Goal: Task Accomplishment & Management: Use online tool/utility

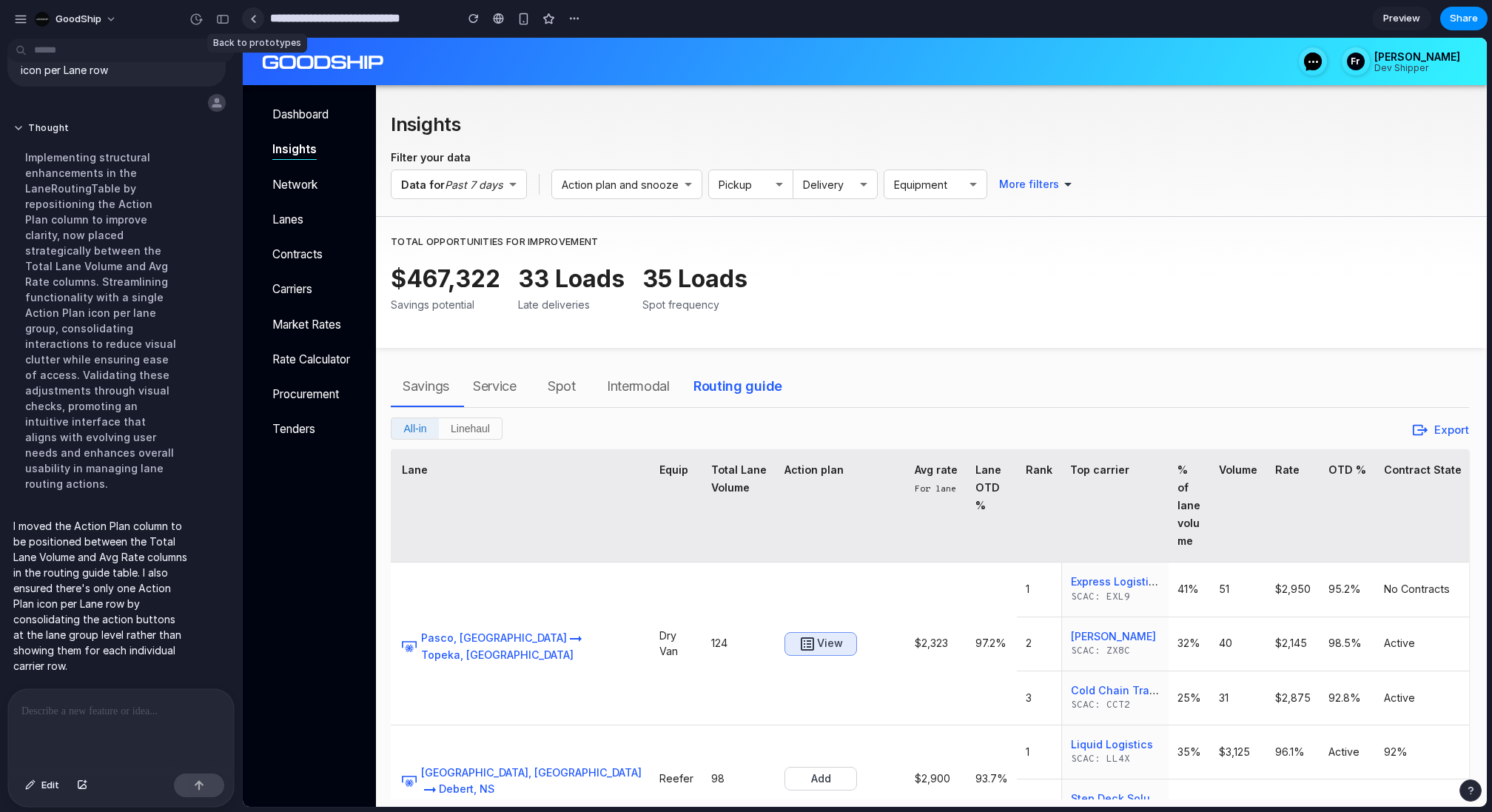
click at [258, 21] on link at bounding box center [254, 19] width 22 height 22
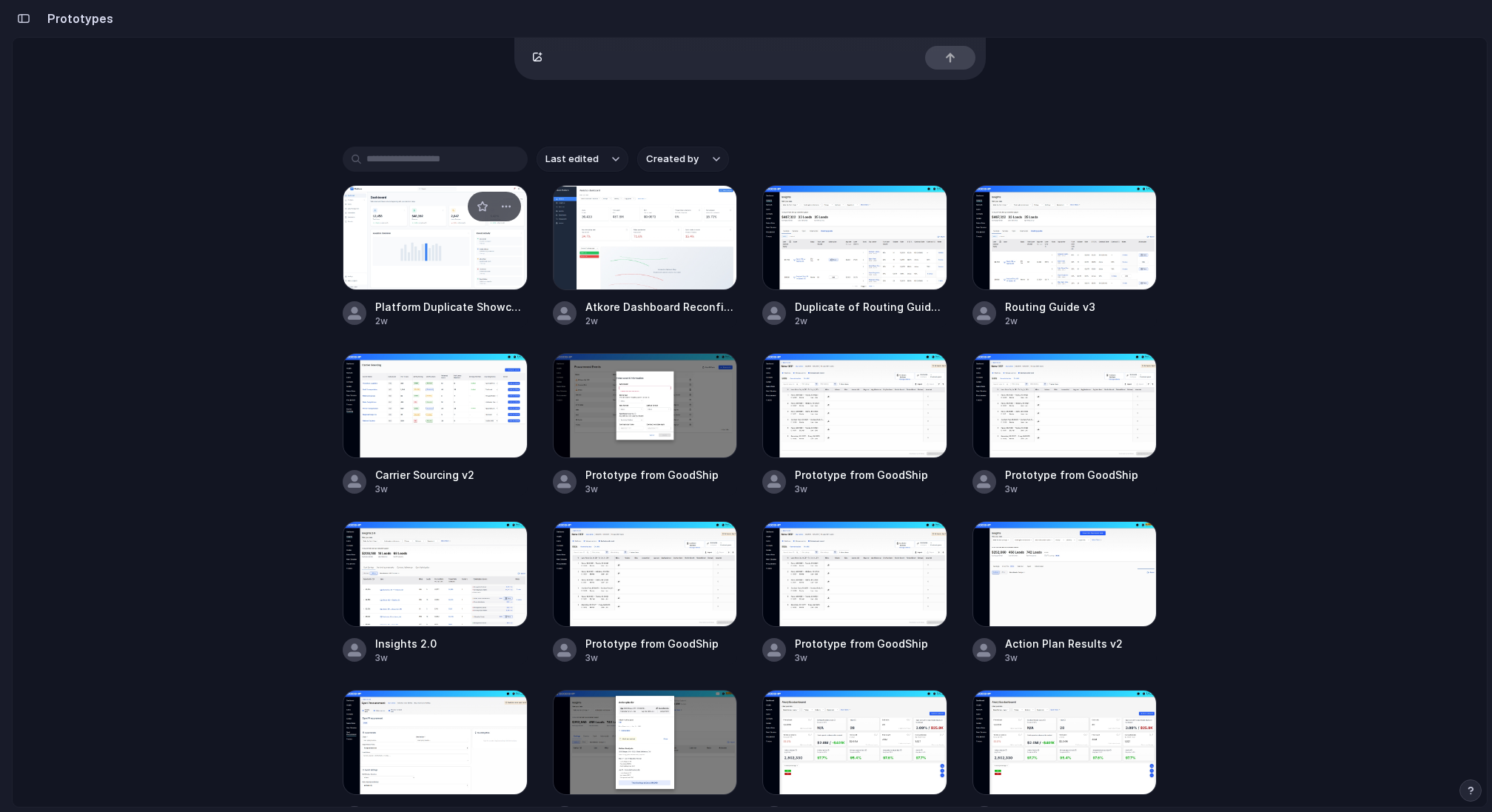
scroll to position [259, 0]
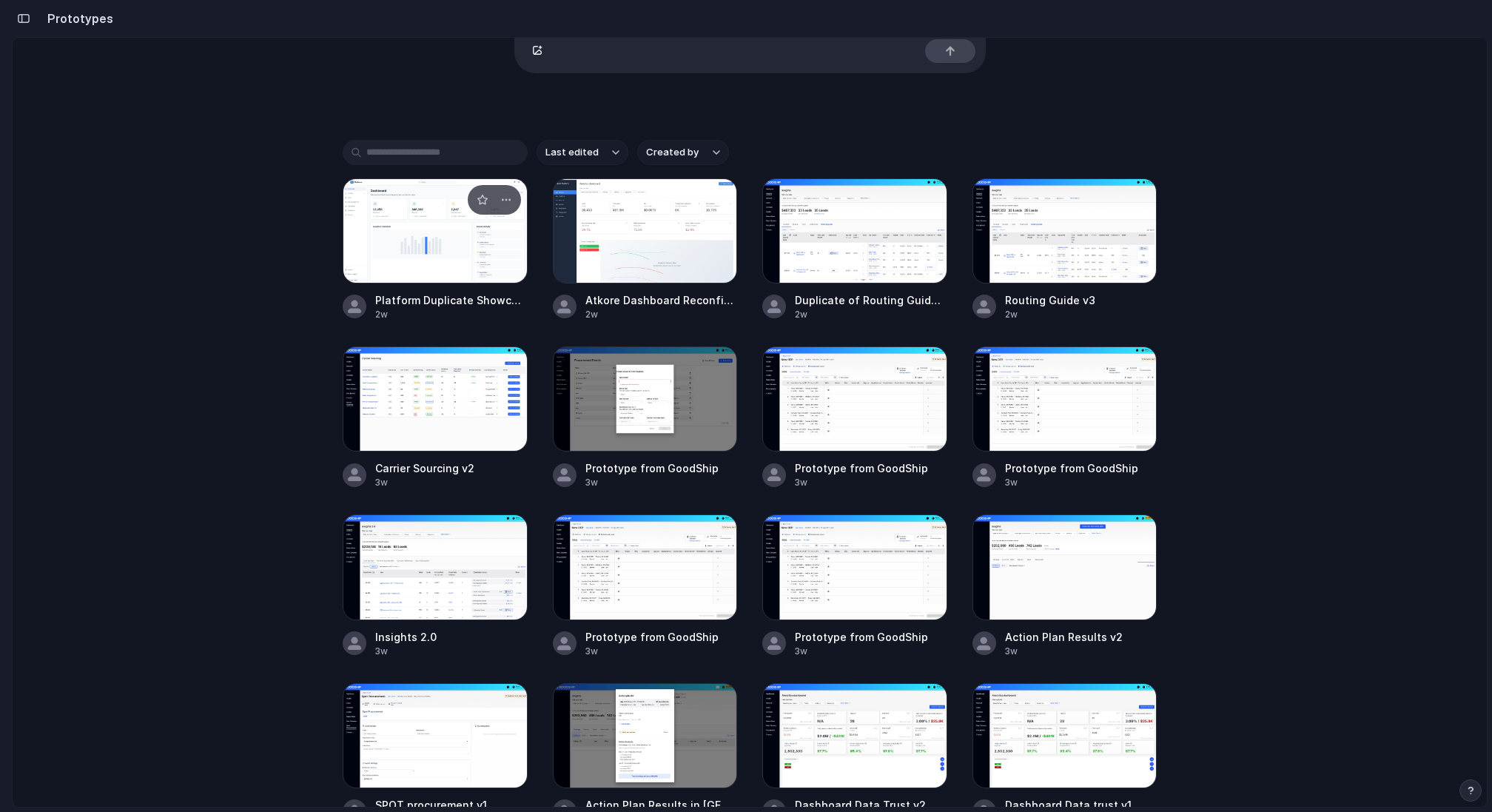
click at [430, 259] on div at bounding box center [435, 231] width 185 height 105
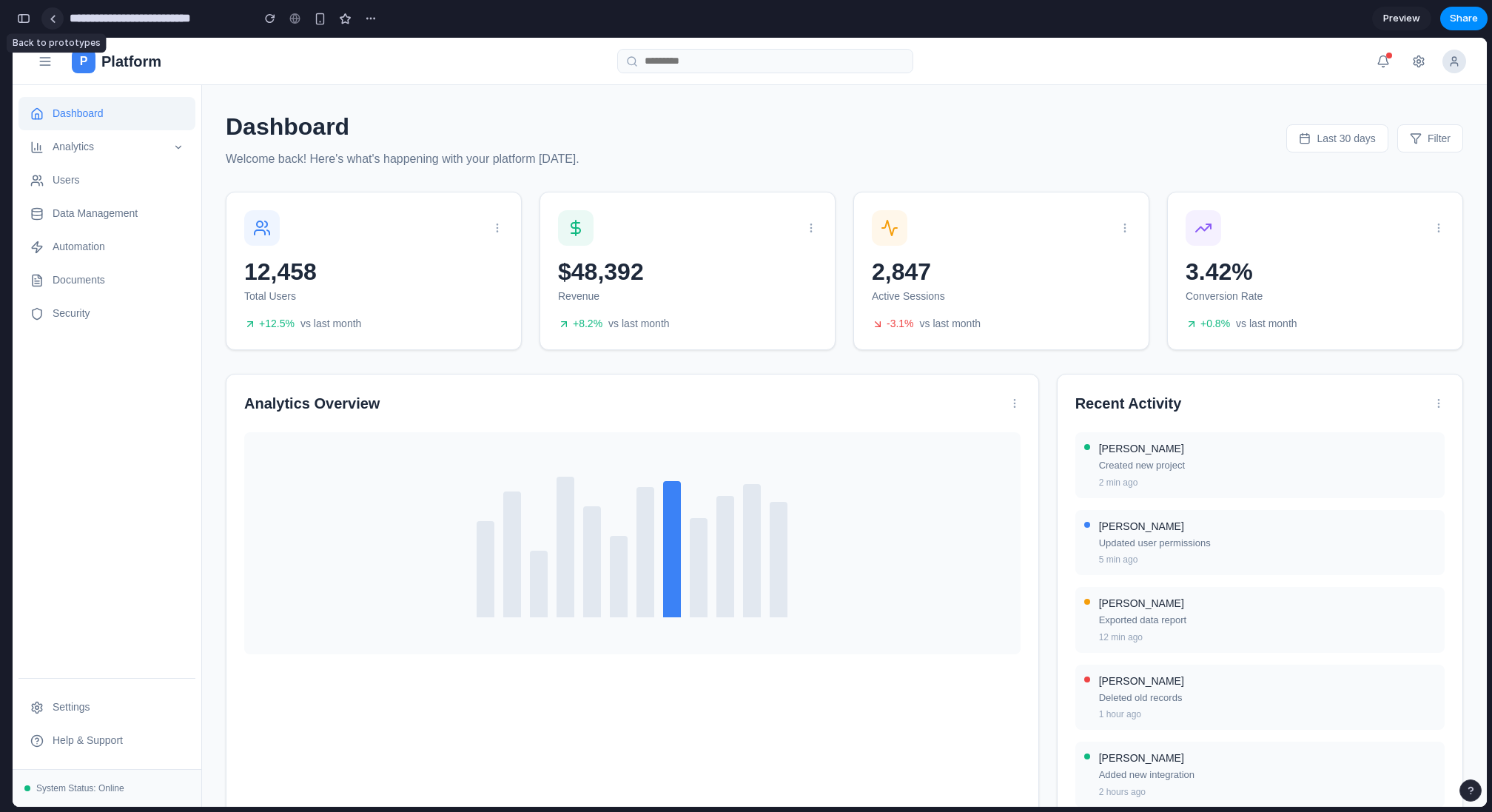
click at [53, 16] on div at bounding box center [53, 18] width 7 height 8
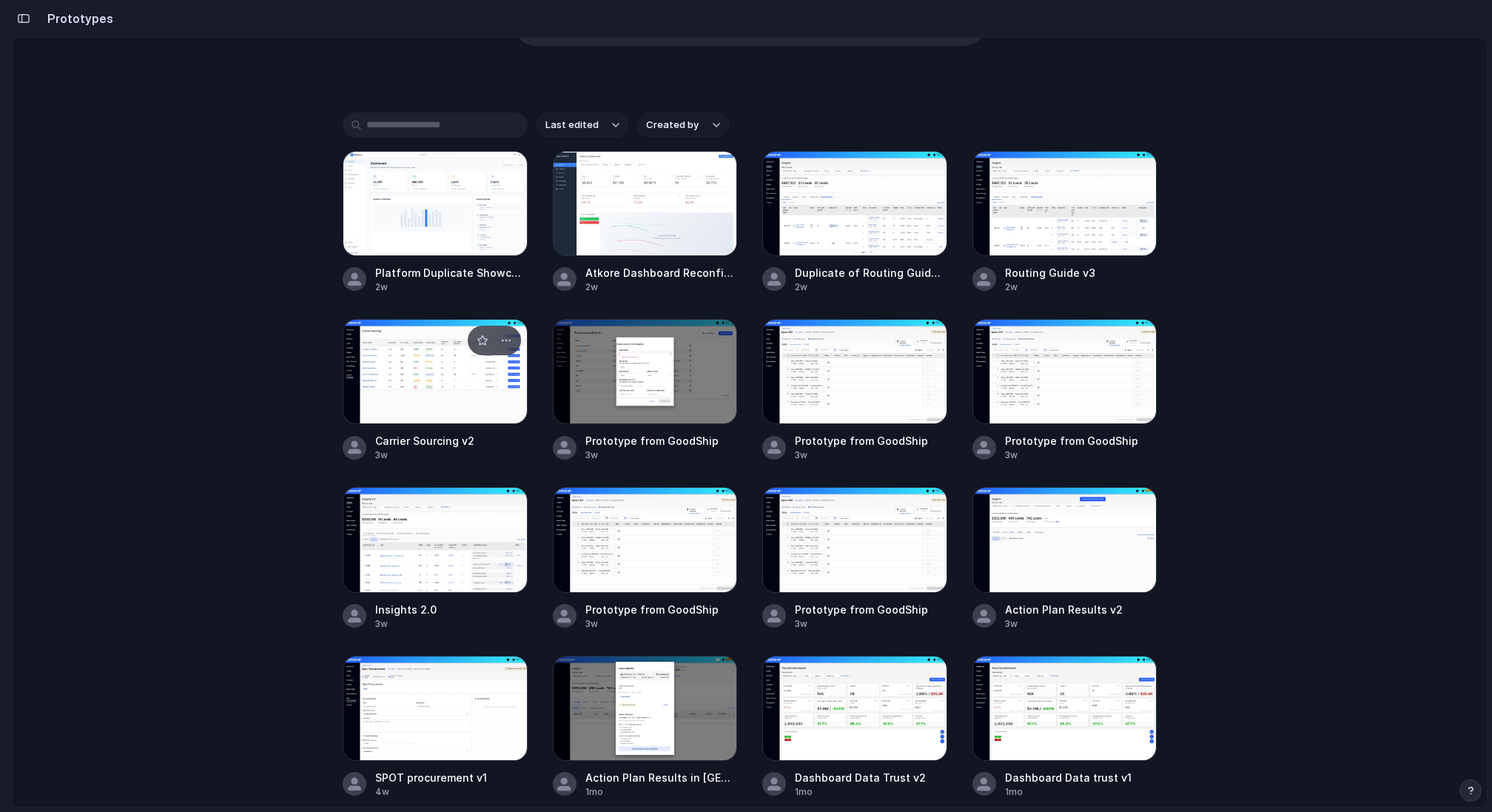
scroll to position [256, 0]
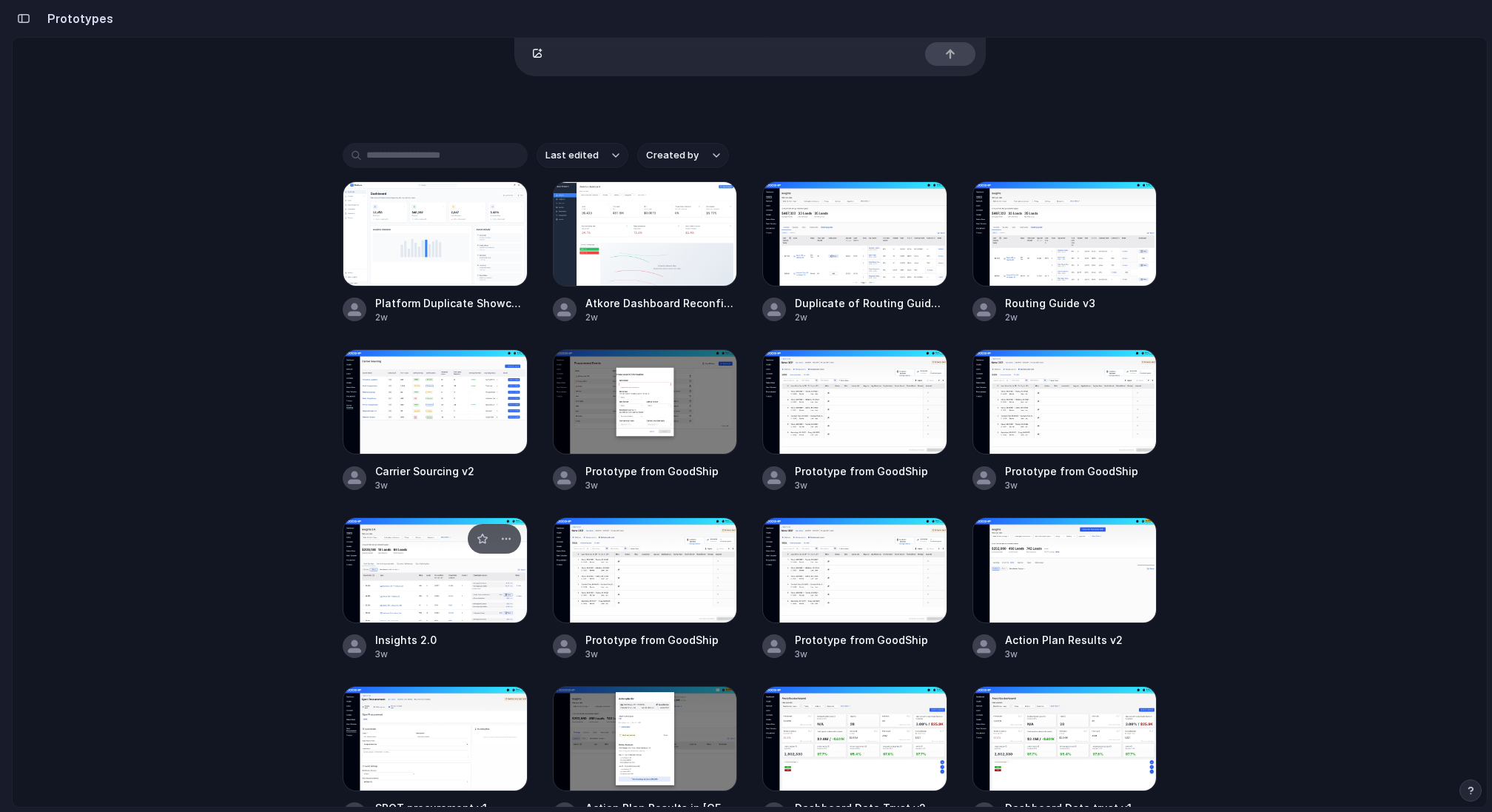
click at [425, 587] on div at bounding box center [435, 570] width 185 height 105
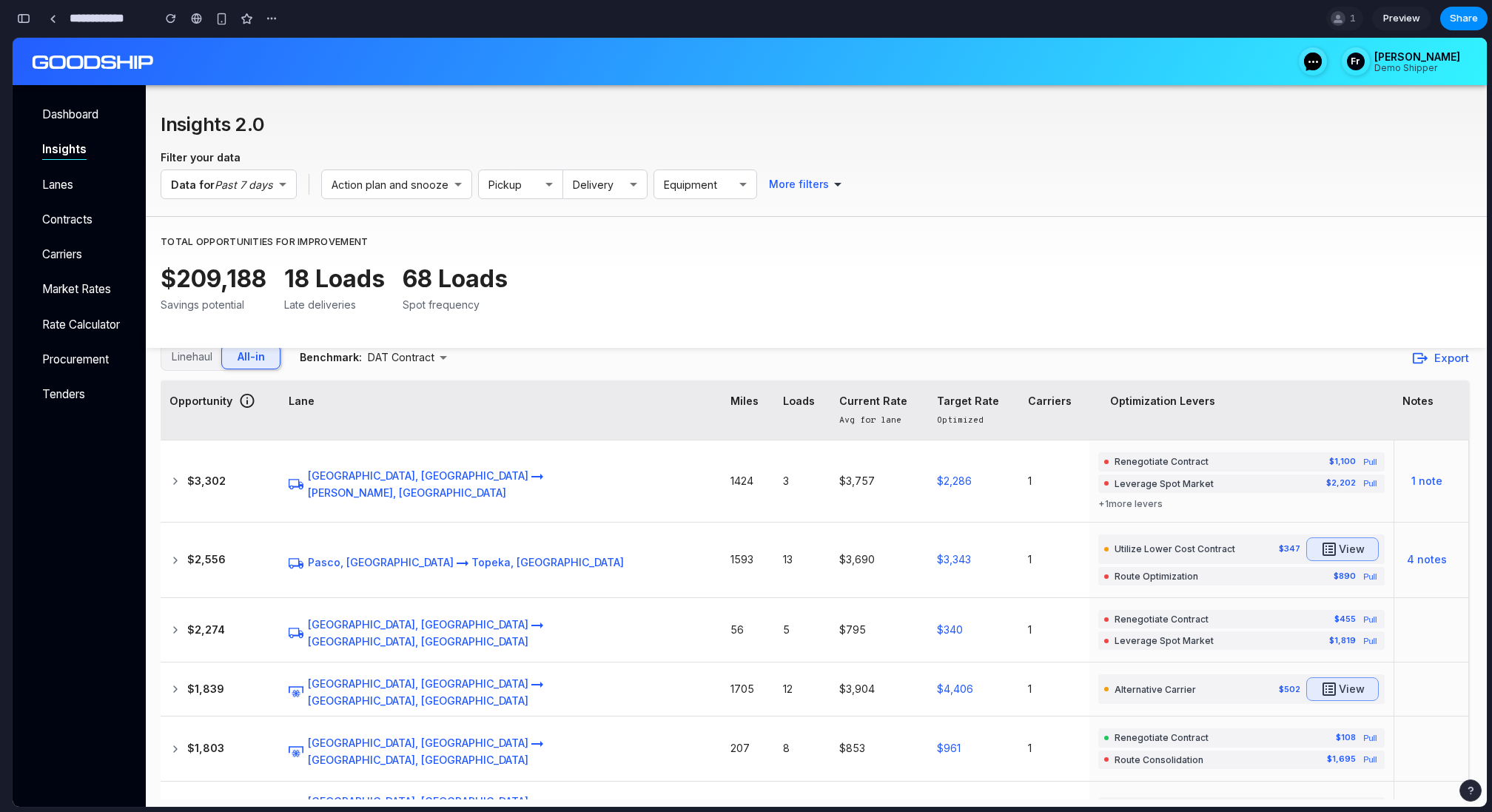
scroll to position [105, 0]
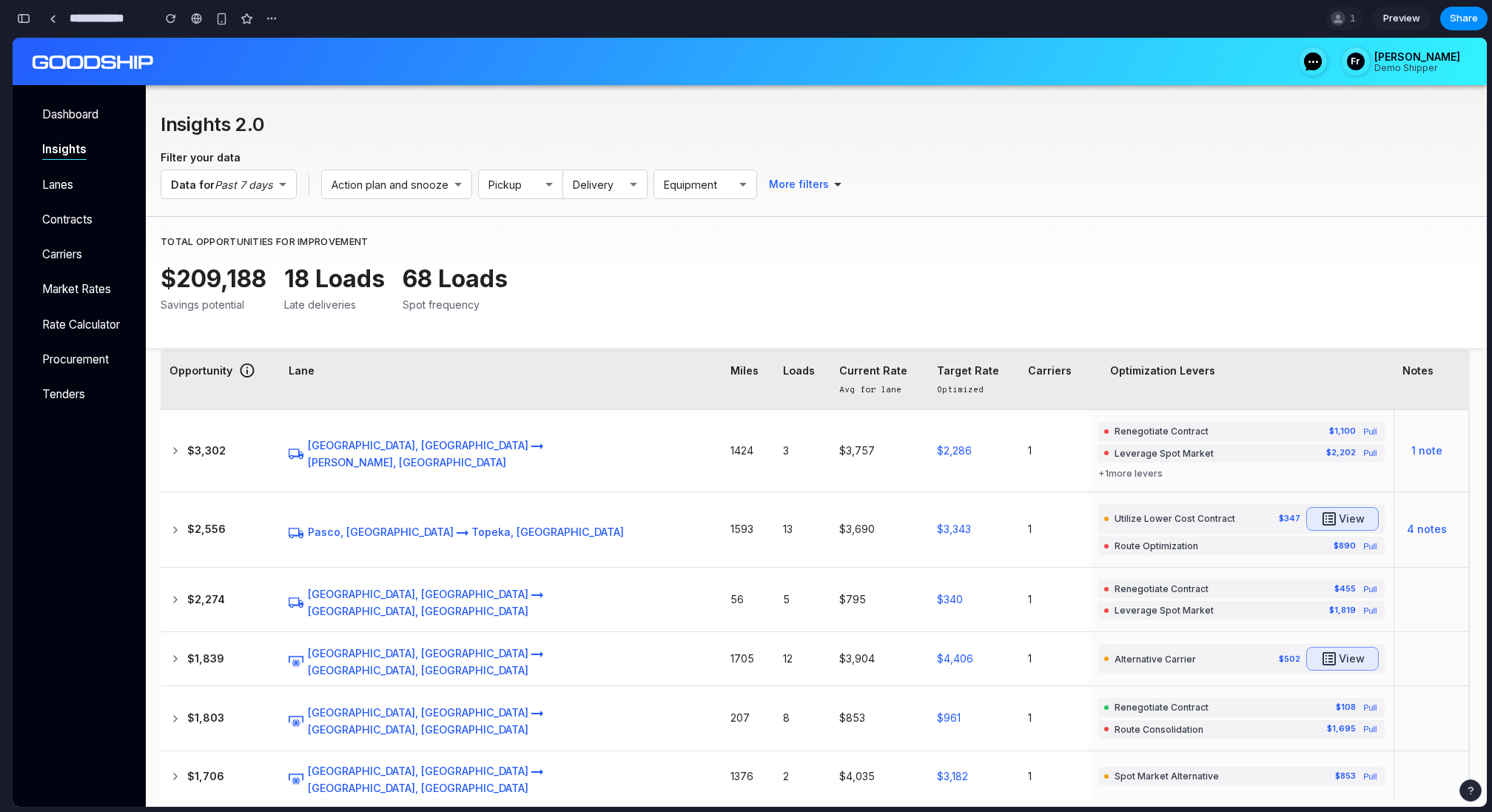
click at [535, 444] on div "Beaverton, OR [PERSON_NAME], [GEOGRAPHIC_DATA]" at bounding box center [474, 454] width 370 height 33
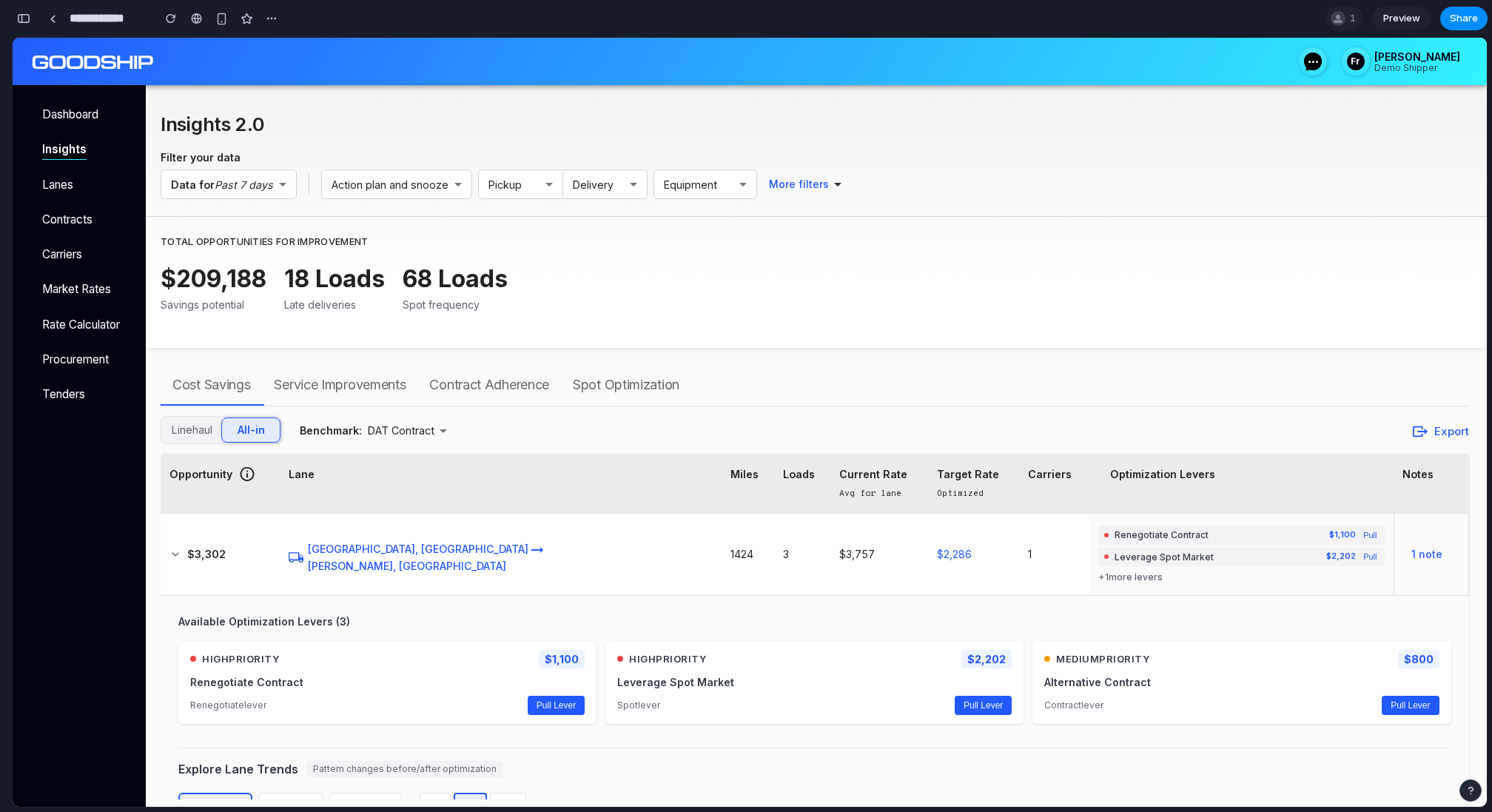
scroll to position [0, 0]
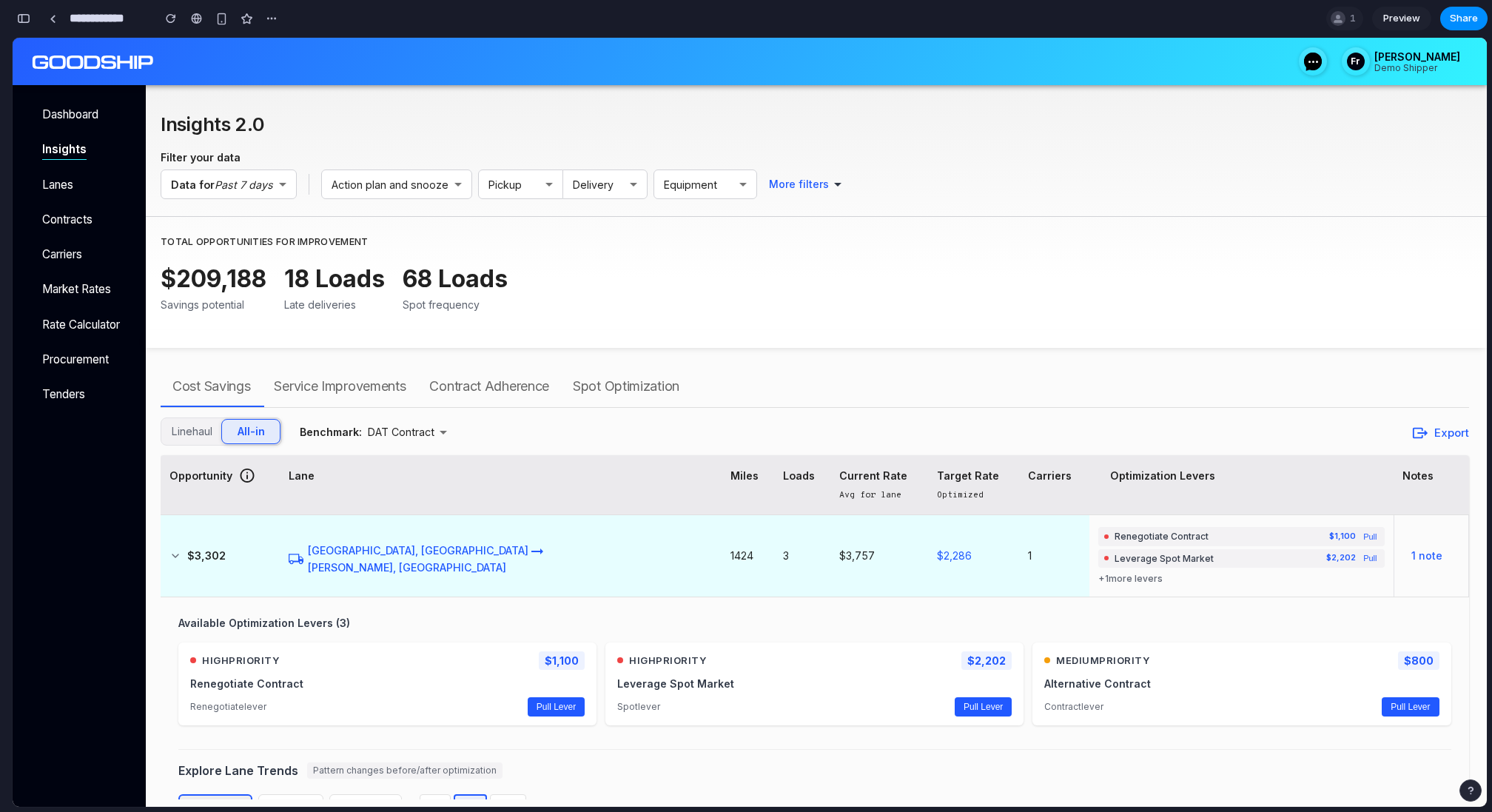
click at [312, 539] on td "Beaverton, OR [PERSON_NAME], [GEOGRAPHIC_DATA]" at bounding box center [501, 555] width 442 height 82
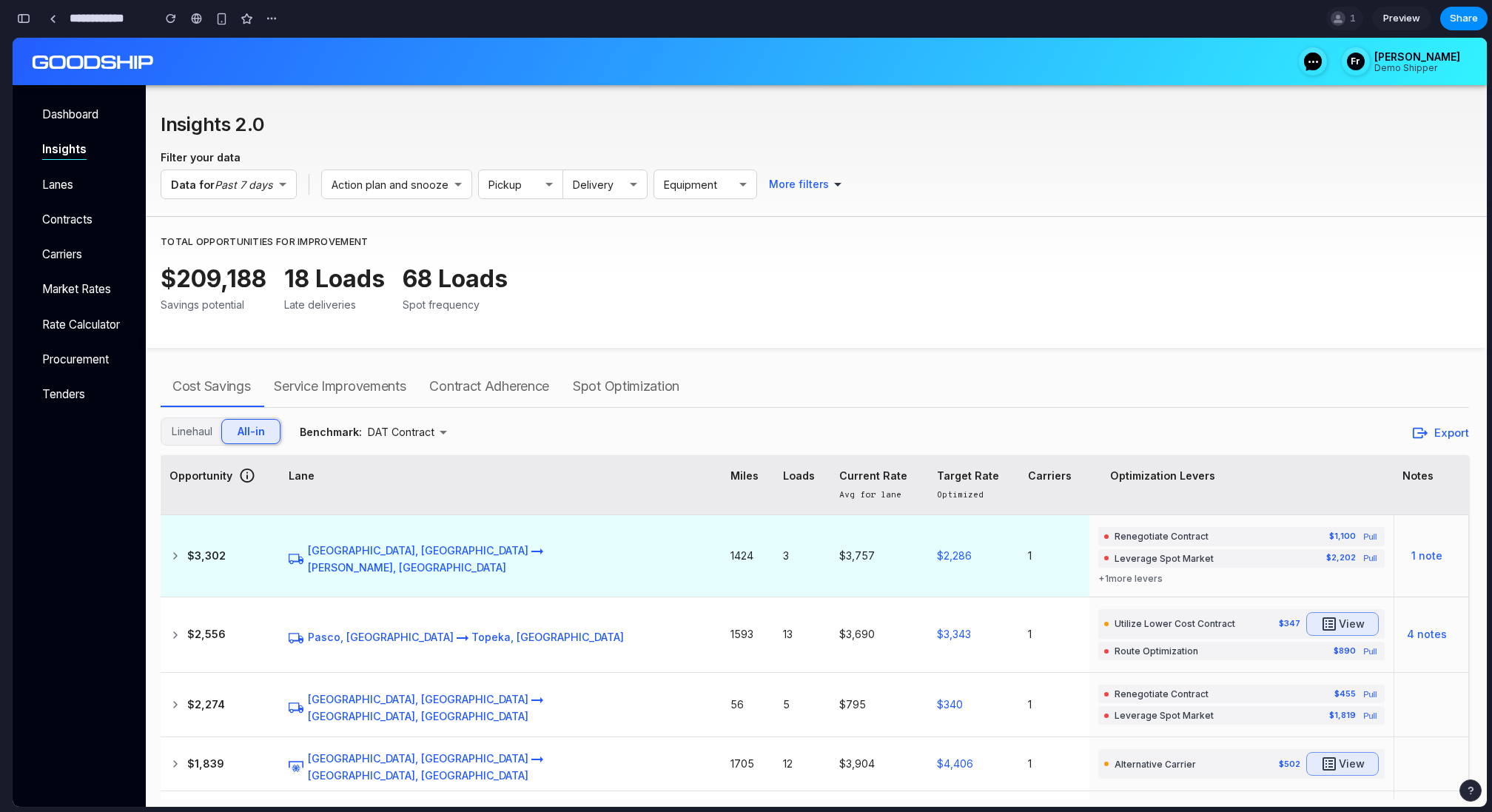
click at [269, 564] on td "$3,302" at bounding box center [220, 555] width 119 height 82
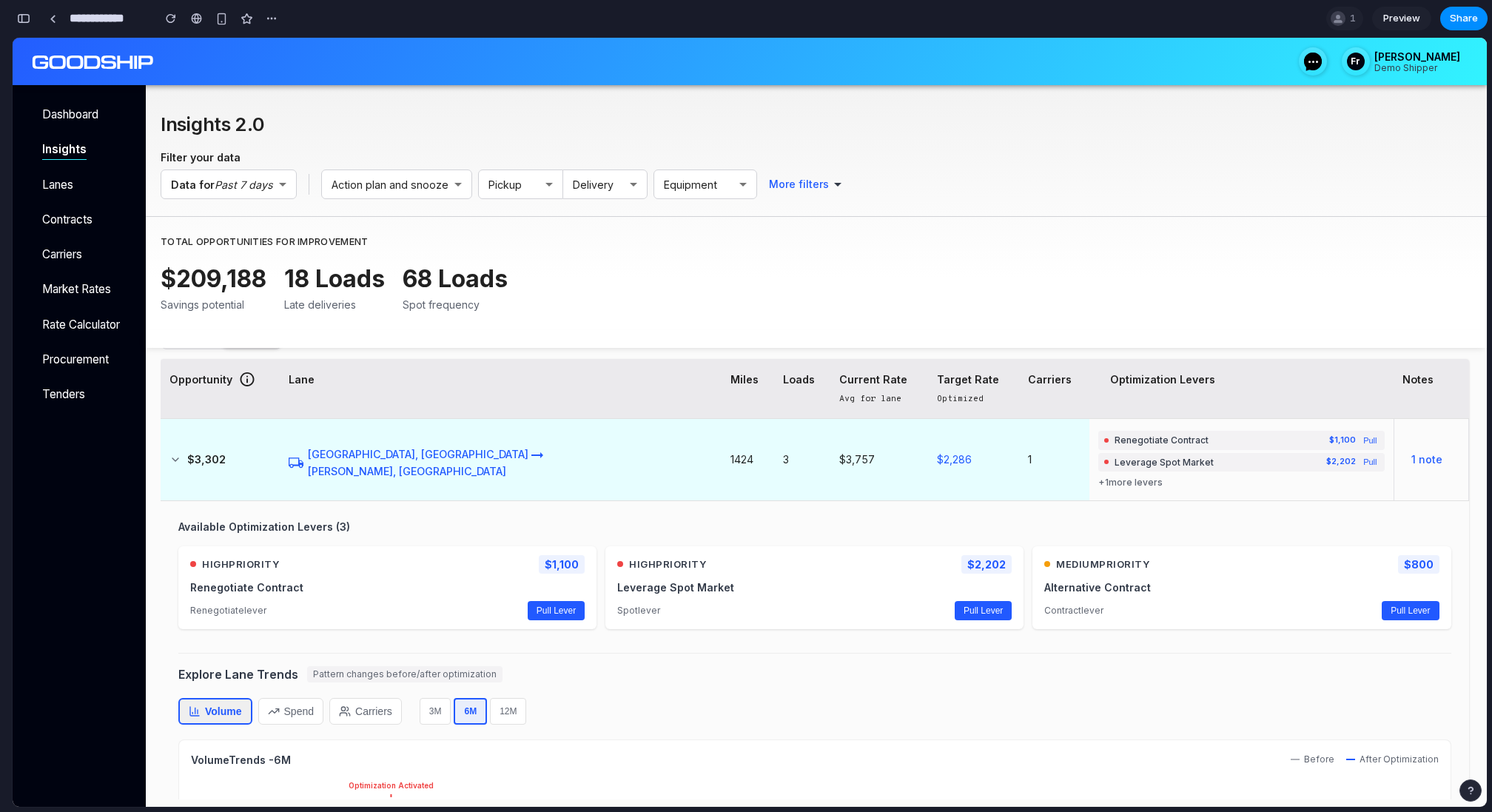
scroll to position [76, 0]
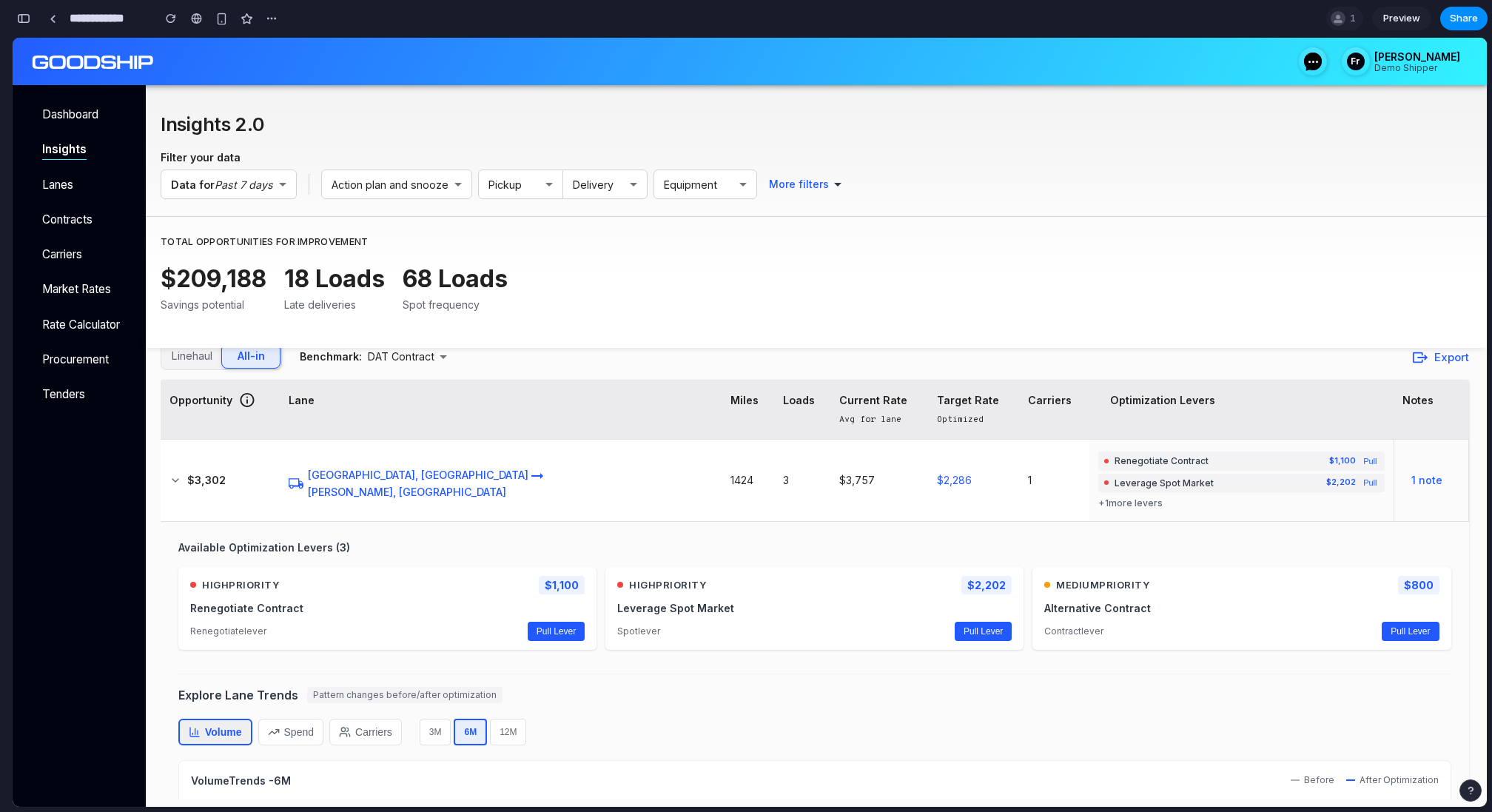
click at [979, 626] on button "Pull Lever" at bounding box center [983, 631] width 57 height 19
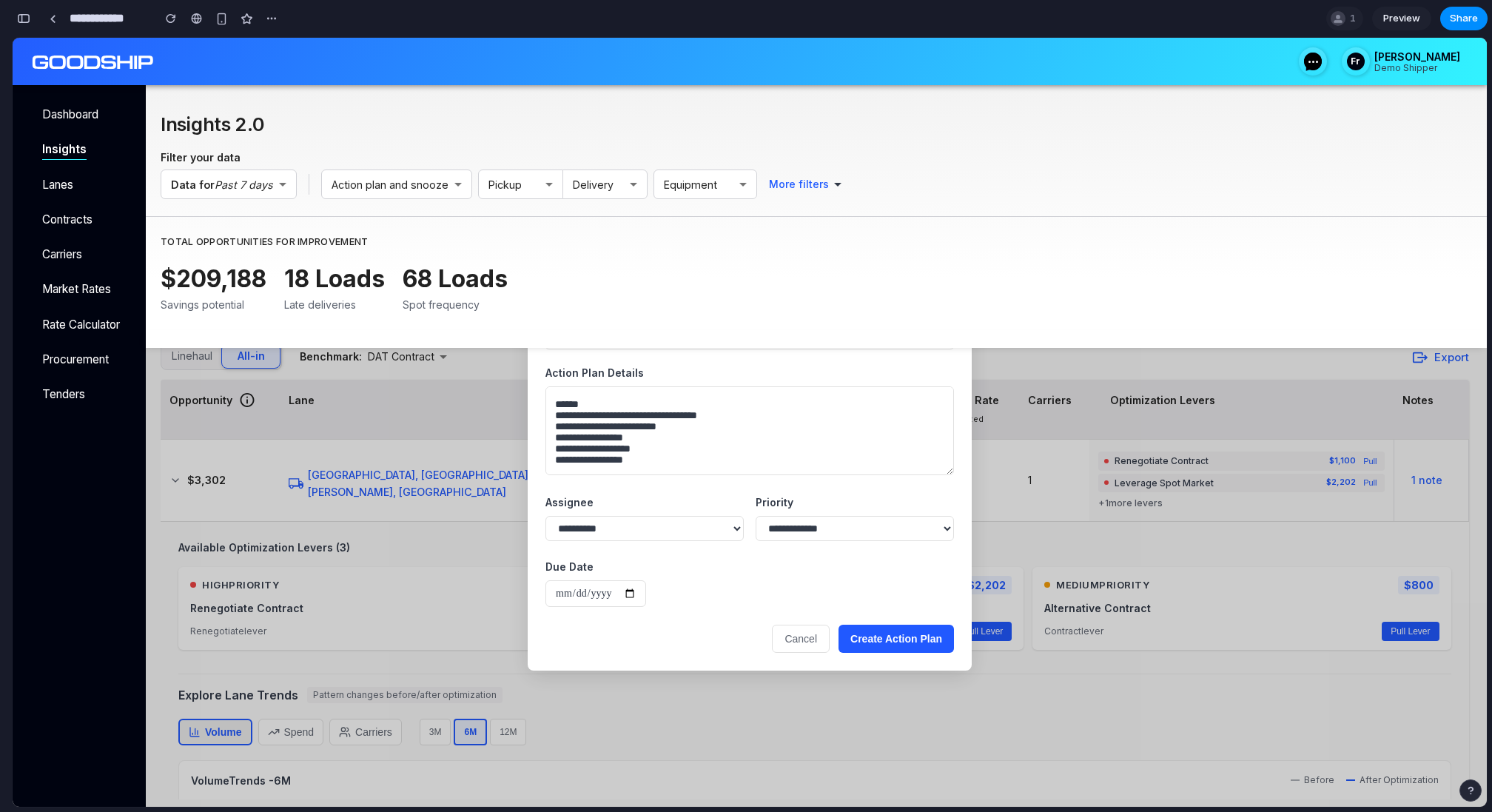
scroll to position [0, 0]
click at [706, 536] on div "**********" at bounding box center [749, 437] width 444 height 467
click at [701, 528] on select "**********" at bounding box center [645, 528] width 199 height 25
select select "**********"
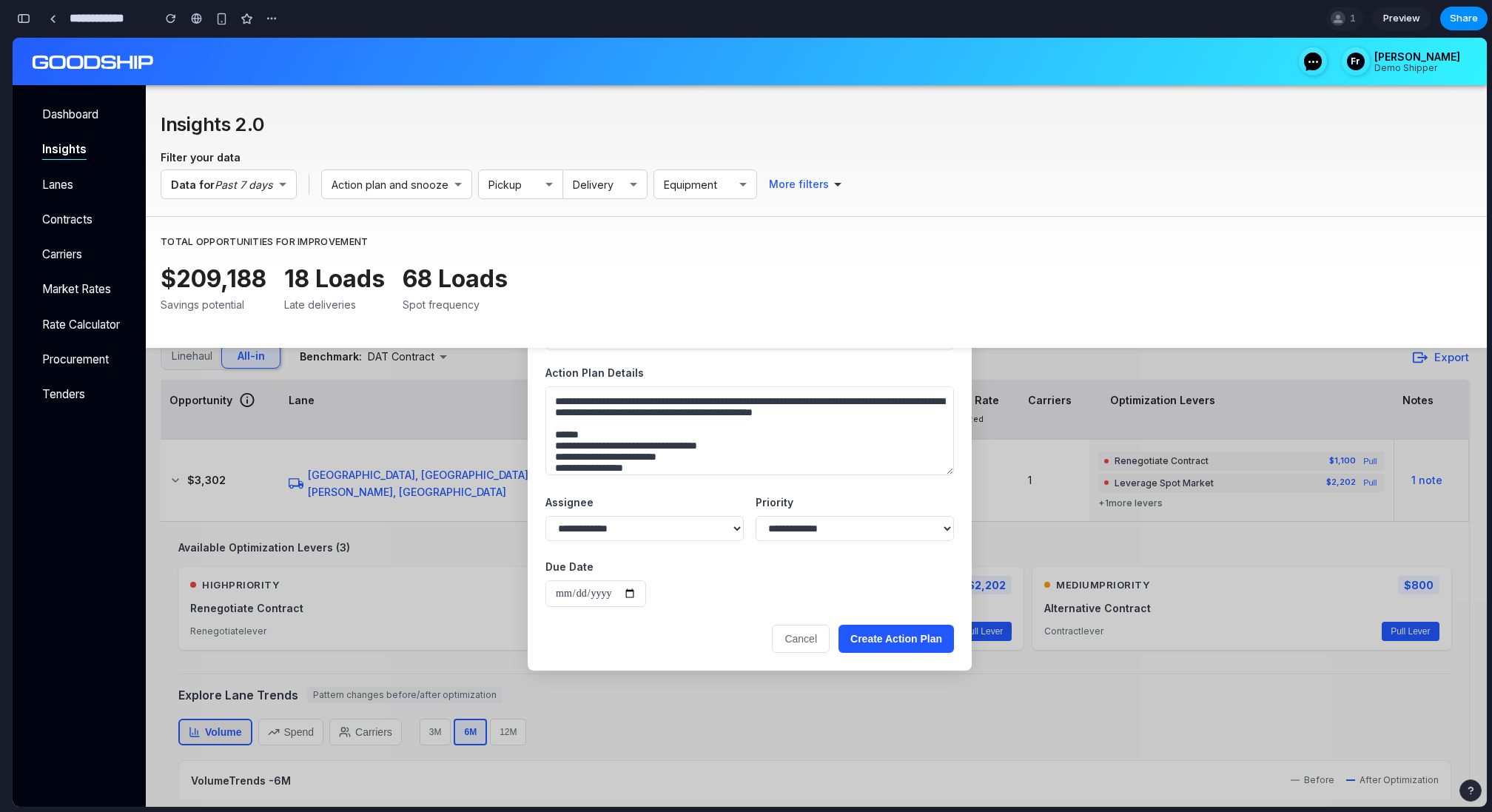
click at [875, 626] on button "Create Action Plan" at bounding box center [896, 638] width 115 height 28
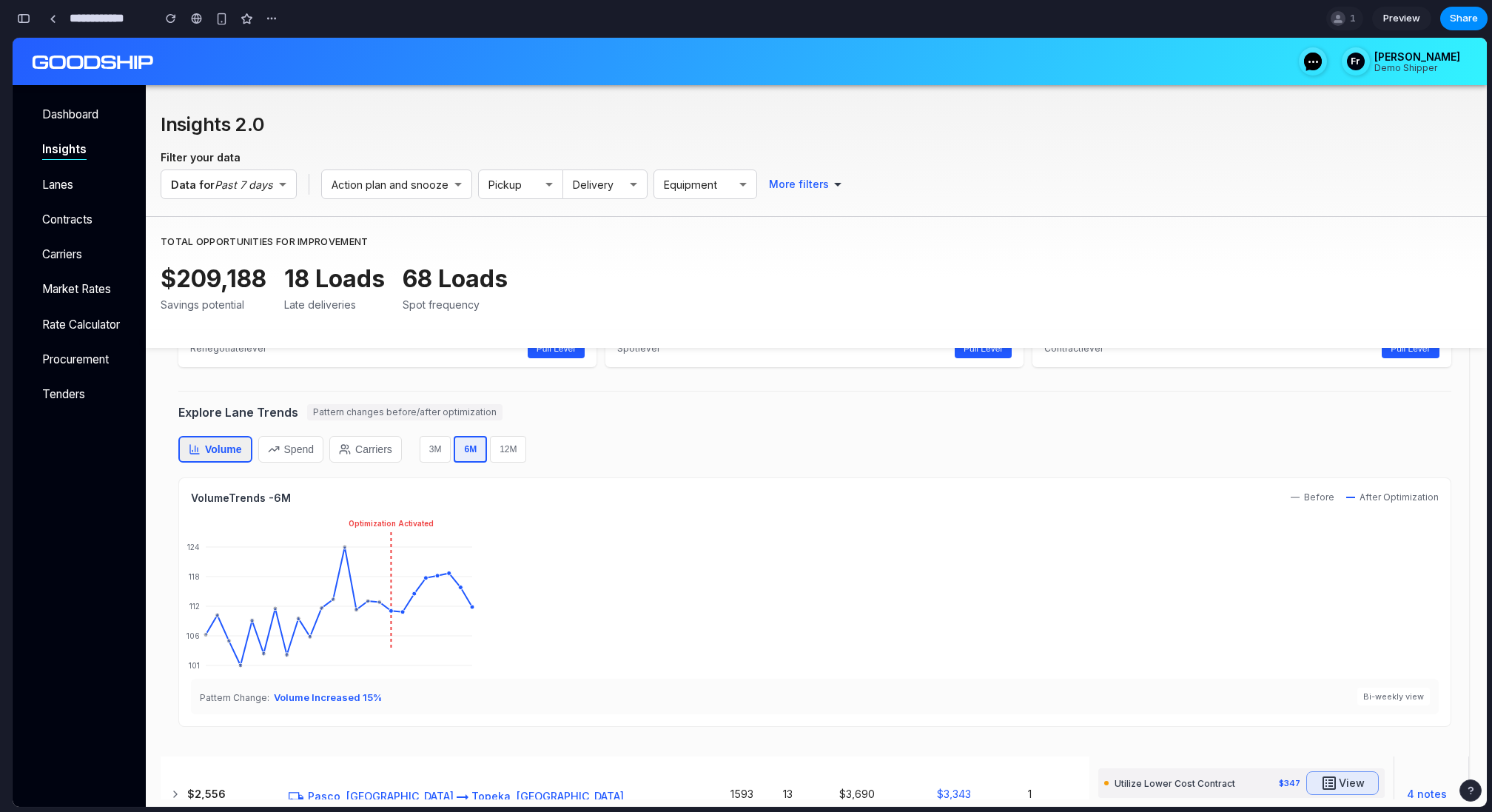
scroll to position [361, 0]
click at [291, 437] on button "Spend" at bounding box center [291, 446] width 65 height 27
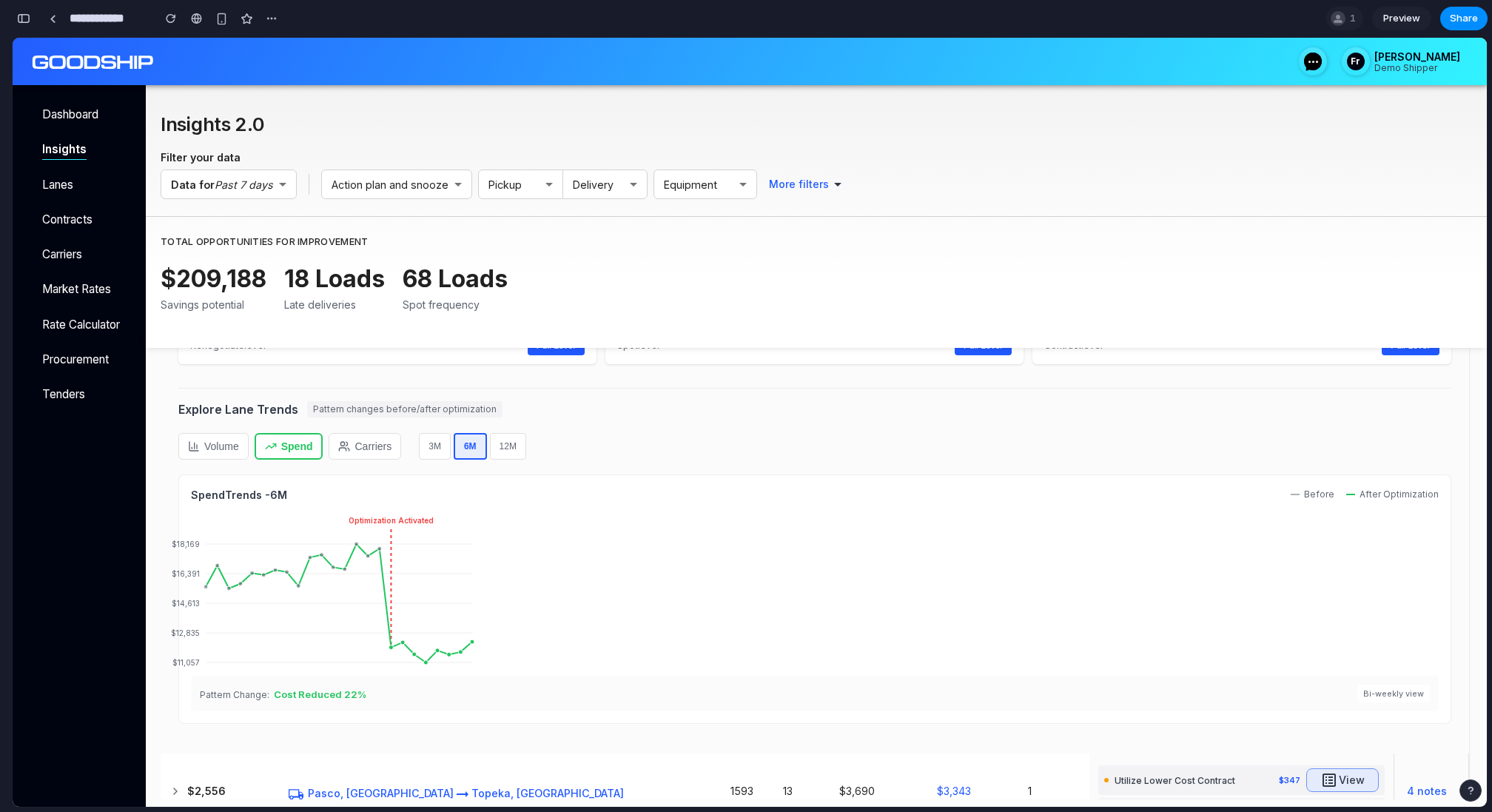
click at [356, 445] on button "Carriers" at bounding box center [364, 446] width 72 height 27
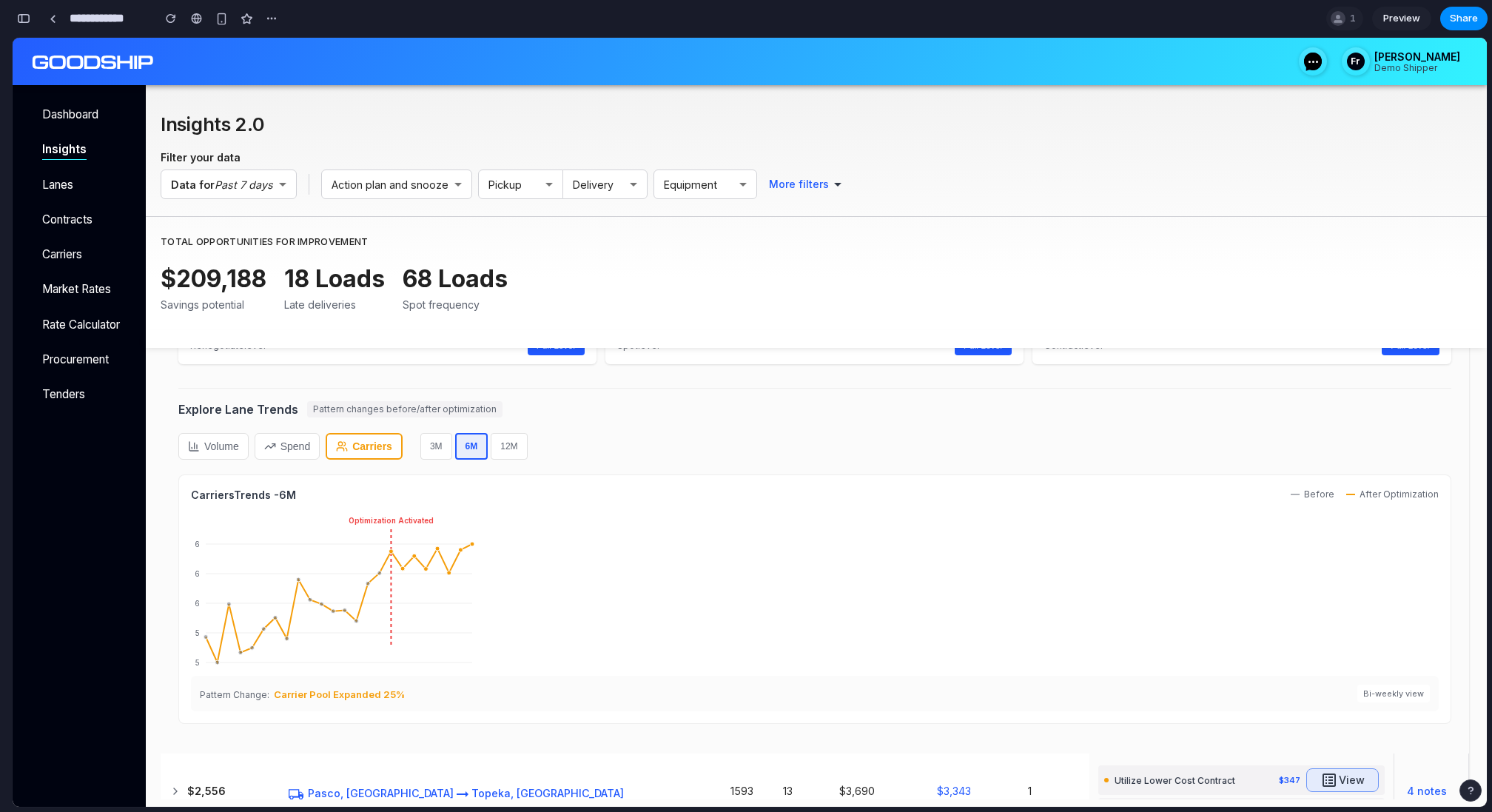
click at [307, 444] on button "Spend" at bounding box center [287, 446] width 65 height 27
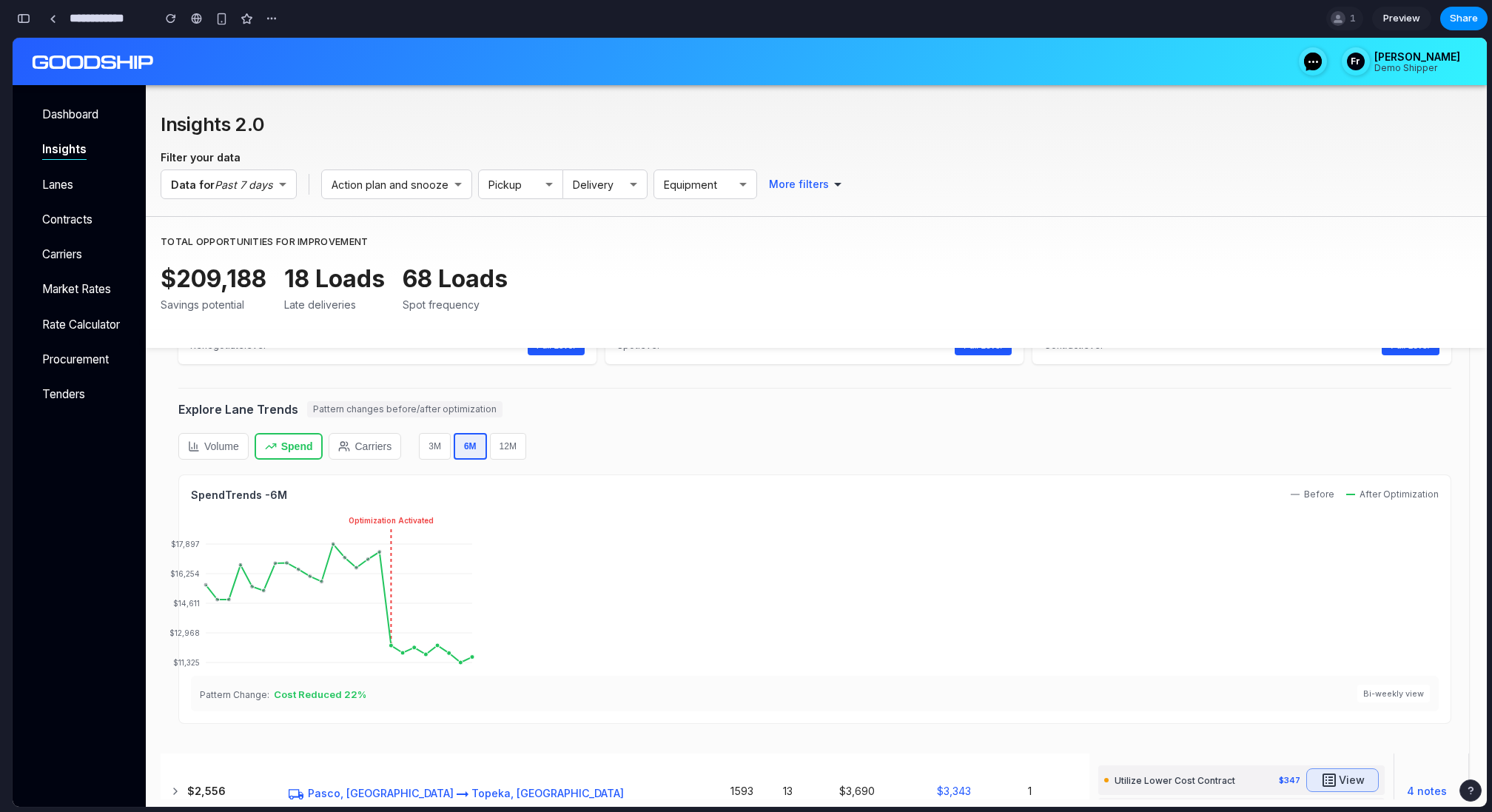
click at [515, 447] on button "12M" at bounding box center [508, 446] width 36 height 27
click at [465, 444] on button "6M" at bounding box center [469, 446] width 32 height 27
click at [439, 444] on button "3M" at bounding box center [434, 446] width 32 height 27
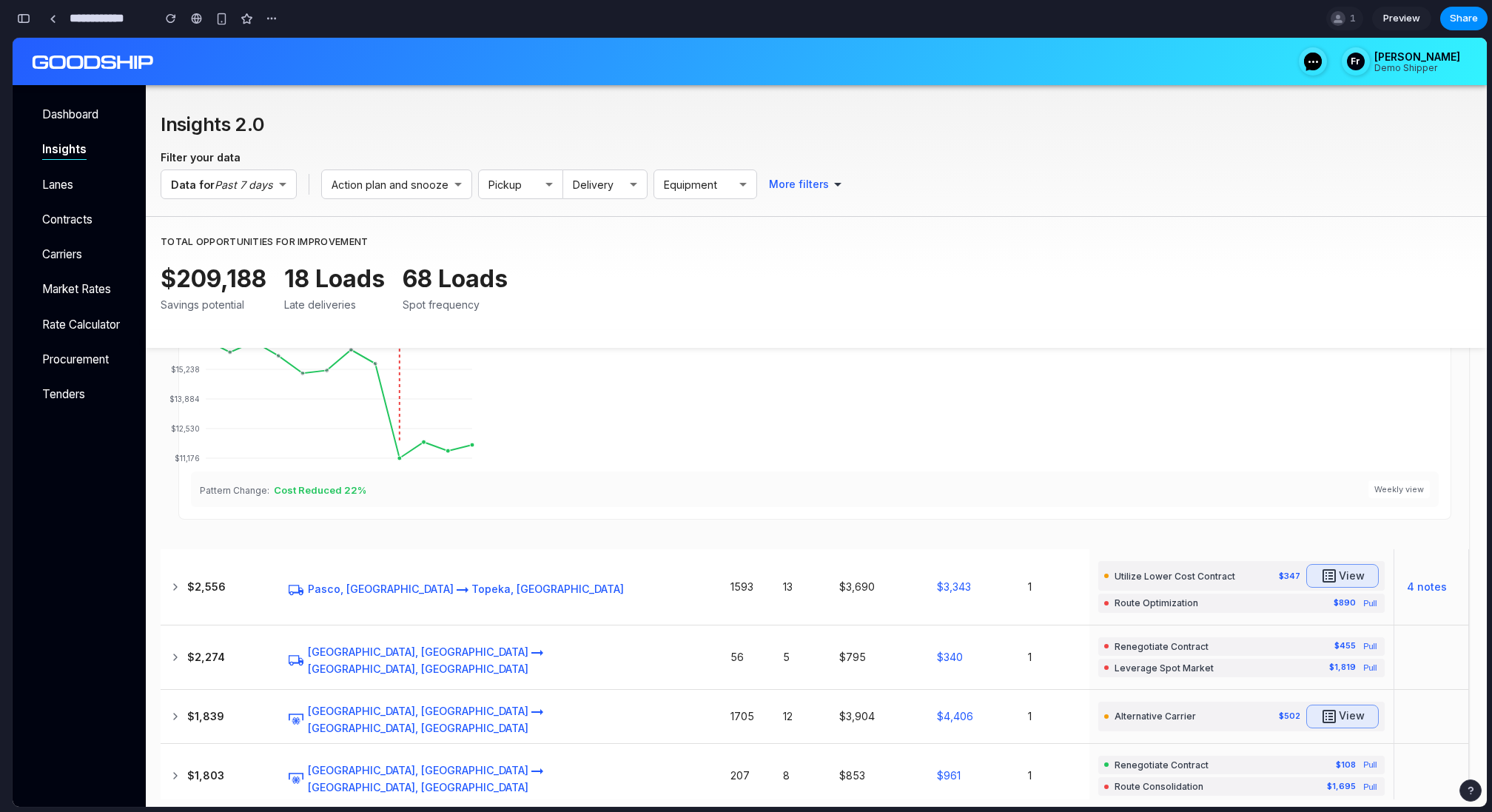
scroll to position [593, 0]
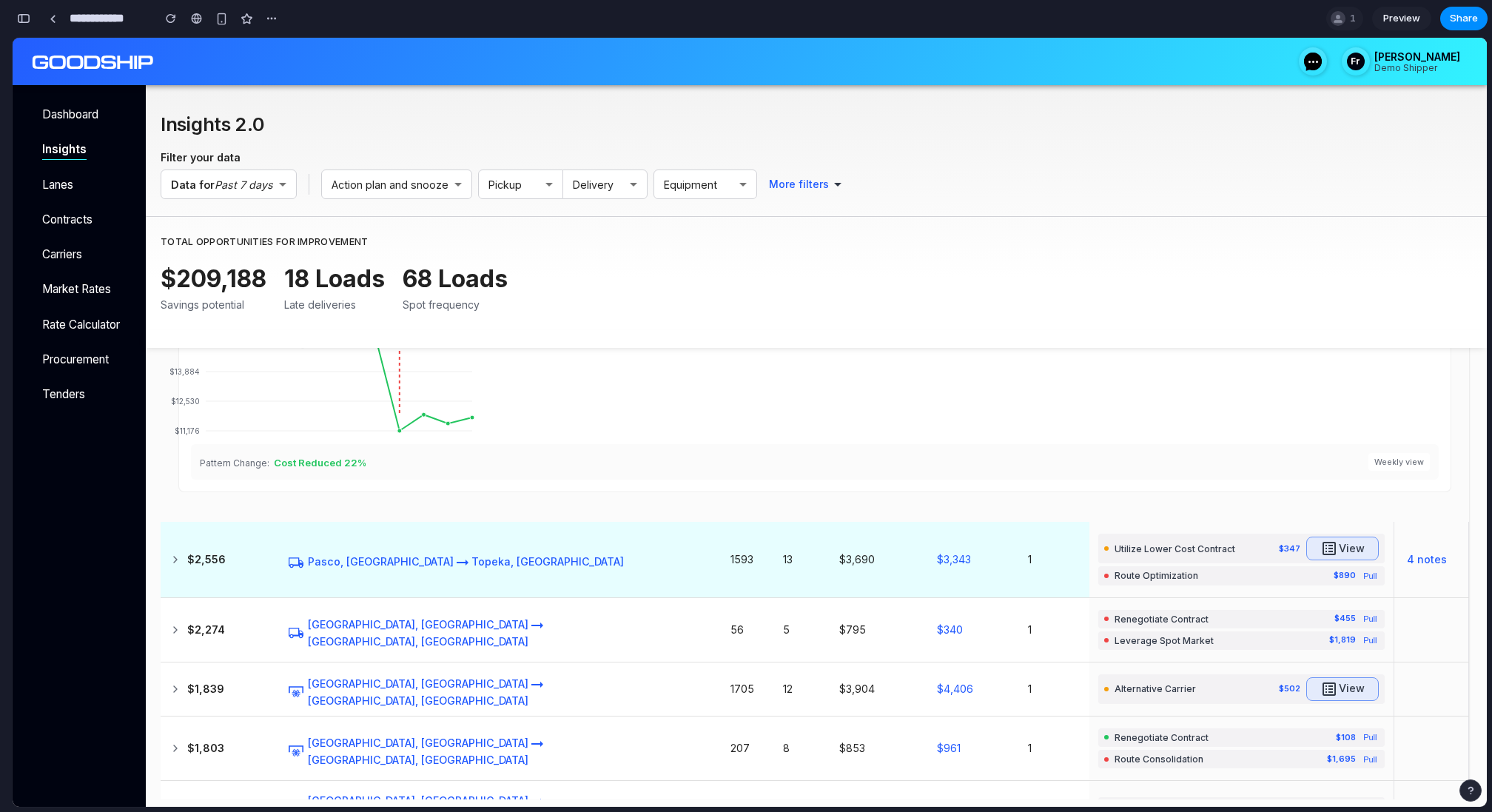
click at [1339, 546] on h6 "View" at bounding box center [1352, 549] width 26 height 19
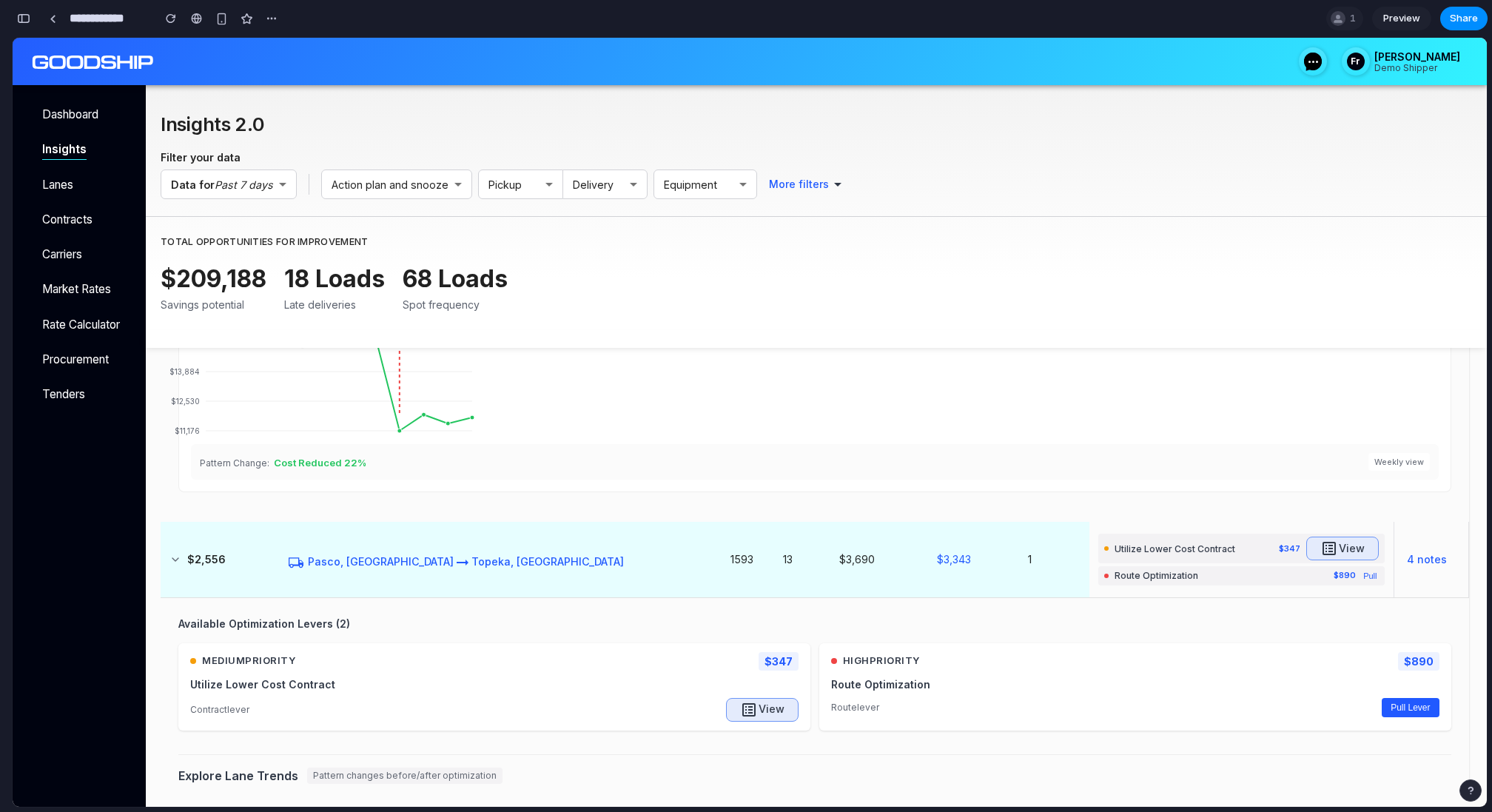
click at [1323, 545] on icon "button" at bounding box center [1330, 548] width 14 height 14
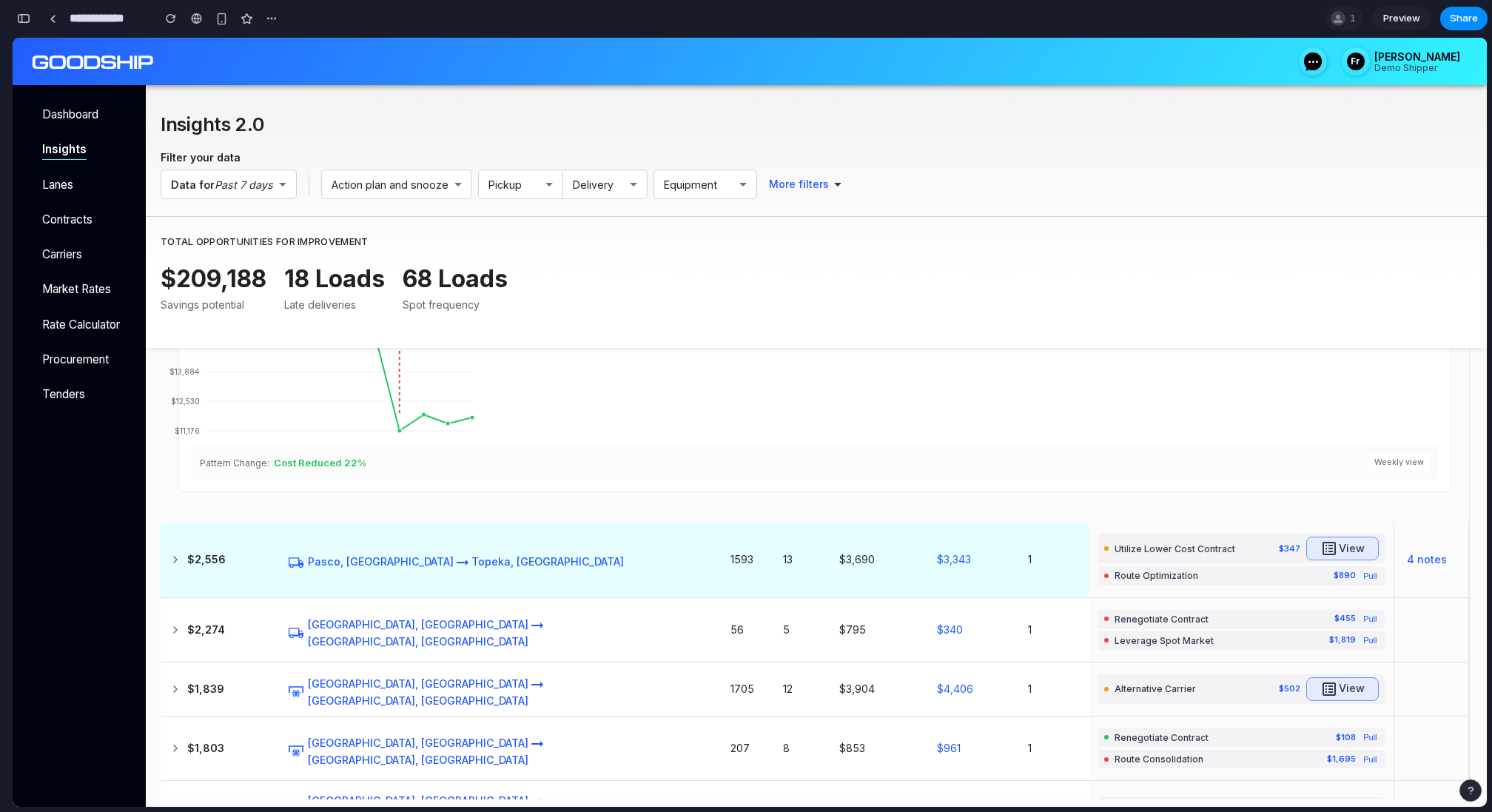
click at [1323, 545] on icon "button" at bounding box center [1330, 548] width 14 height 14
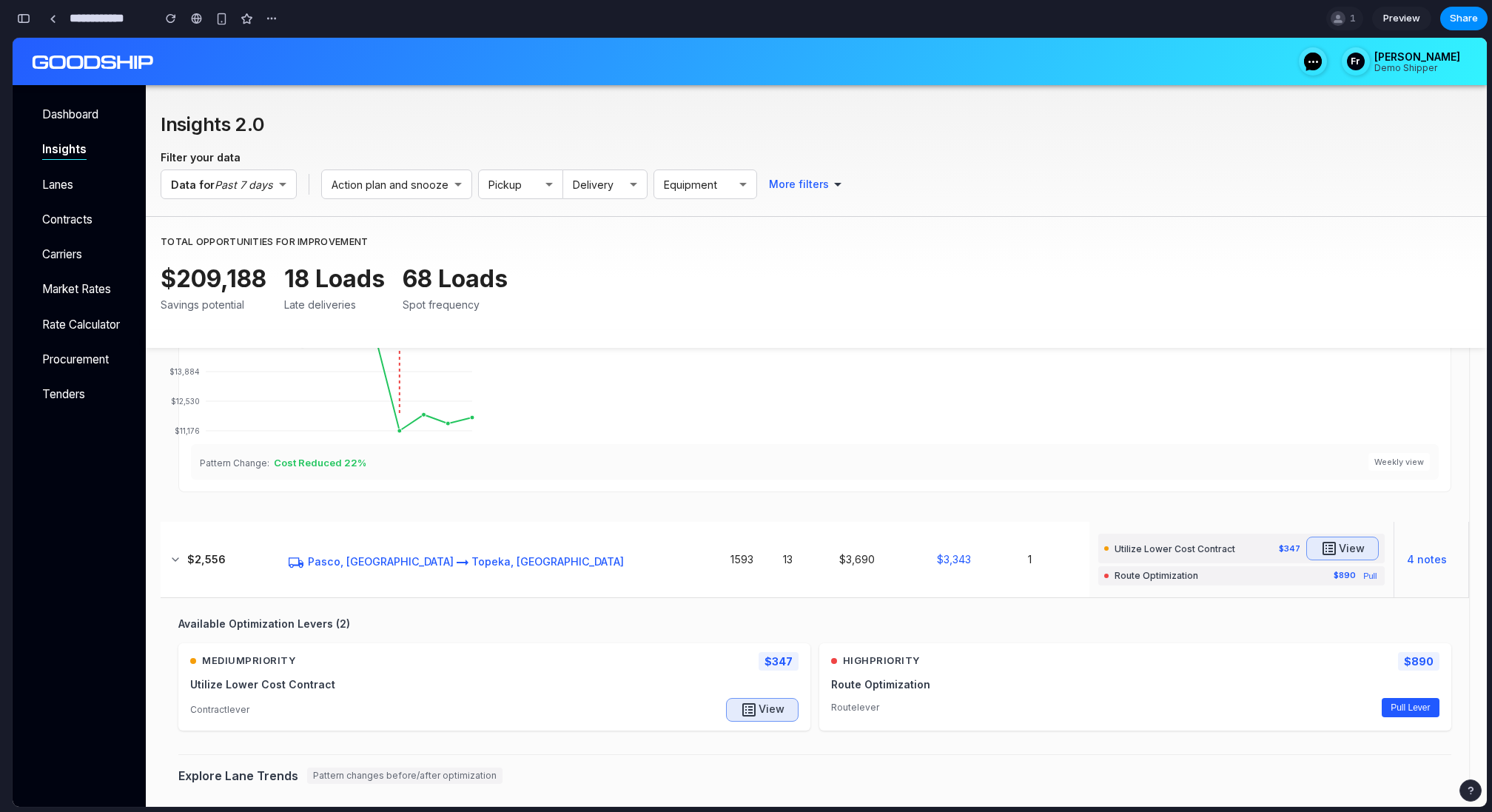
click at [751, 707] on icon "button" at bounding box center [749, 710] width 14 height 14
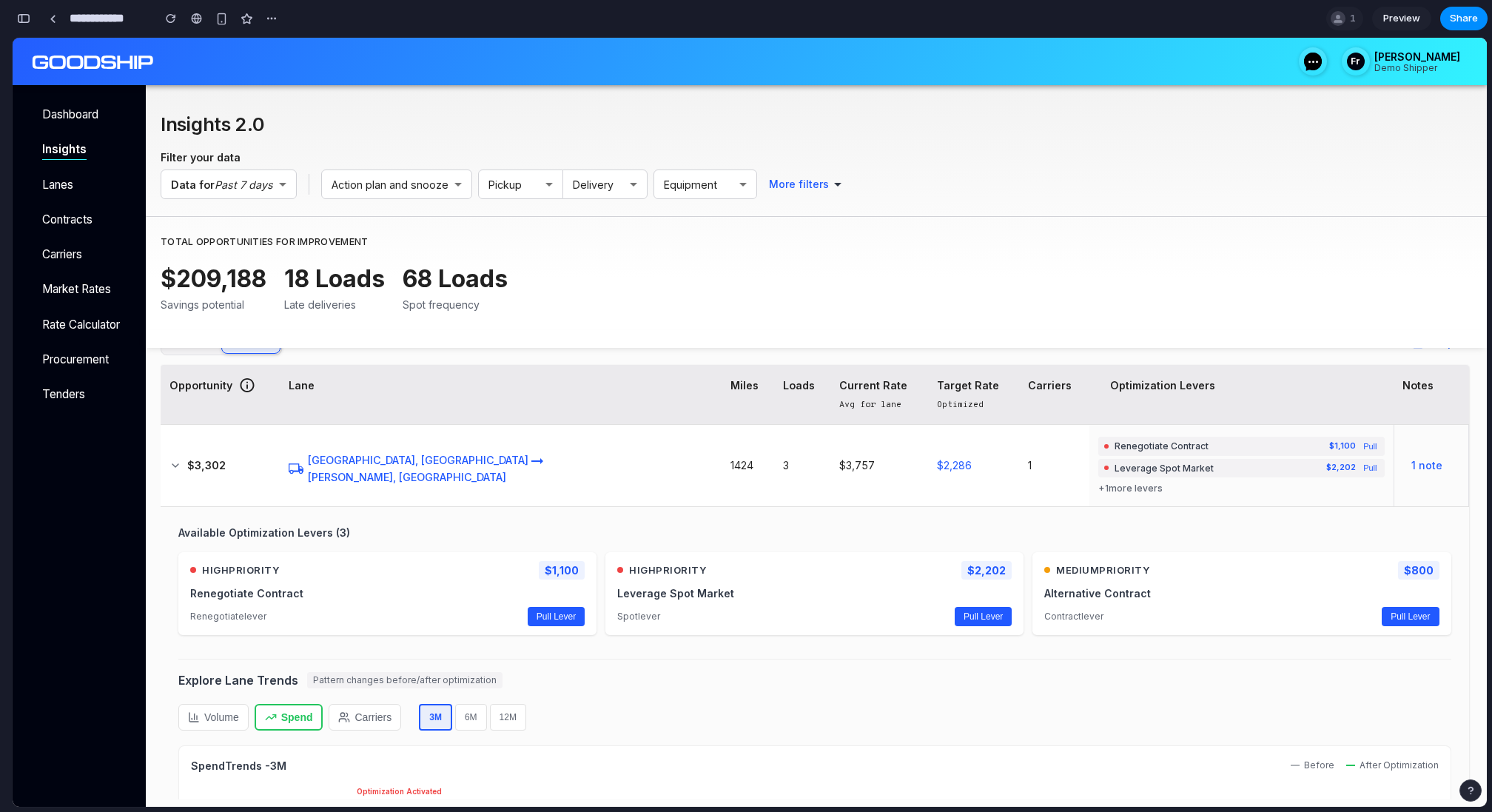
scroll to position [0, 0]
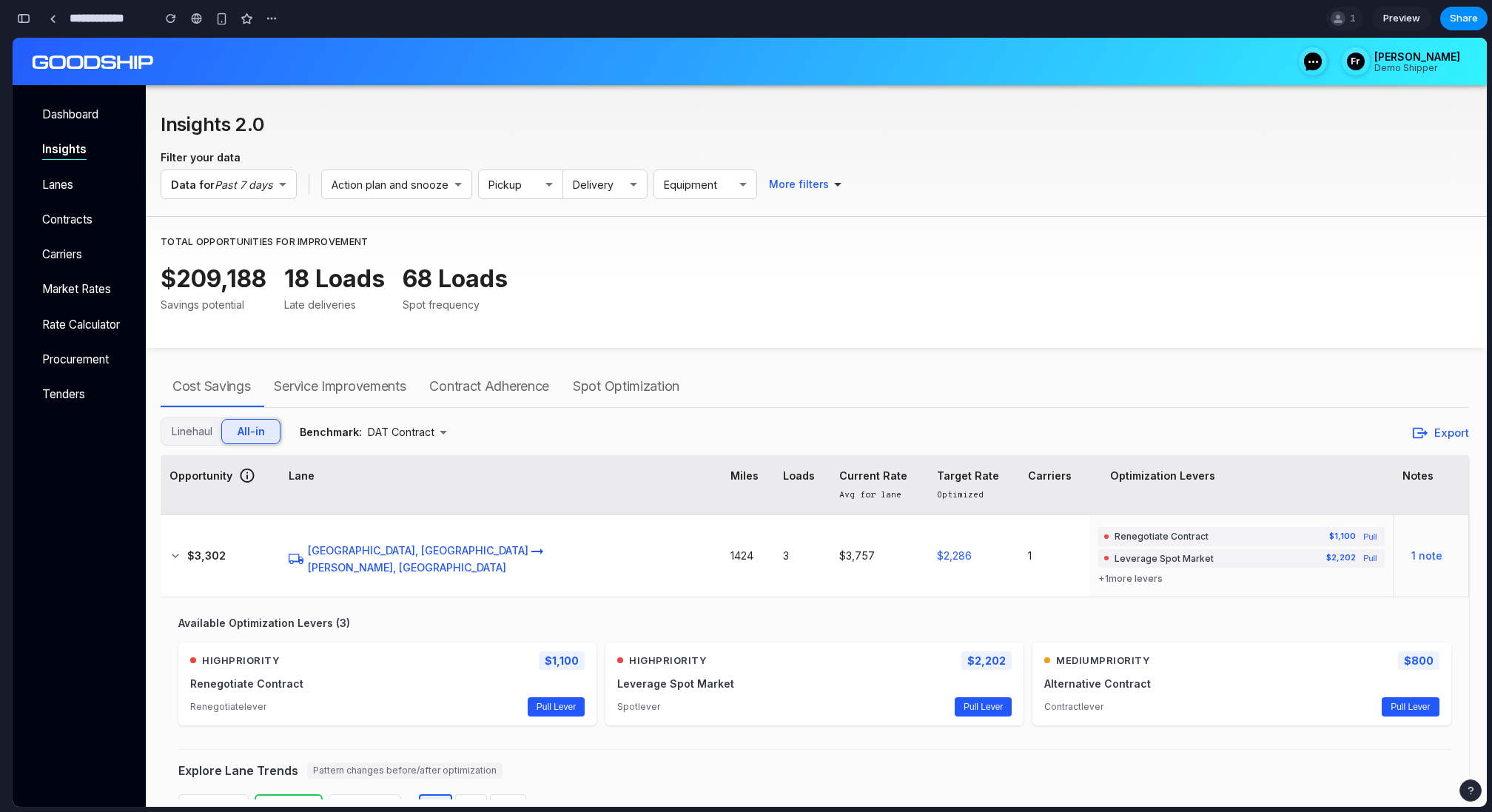
click at [334, 387] on div "Service Improvements" at bounding box center [339, 387] width 131 height 24
click at [526, 371] on button "Contract Adherence" at bounding box center [489, 386] width 144 height 41
click at [611, 377] on div "Spot Optimization" at bounding box center [627, 387] width 107 height 24
click at [217, 381] on div "Cost Savings" at bounding box center [211, 387] width 77 height 24
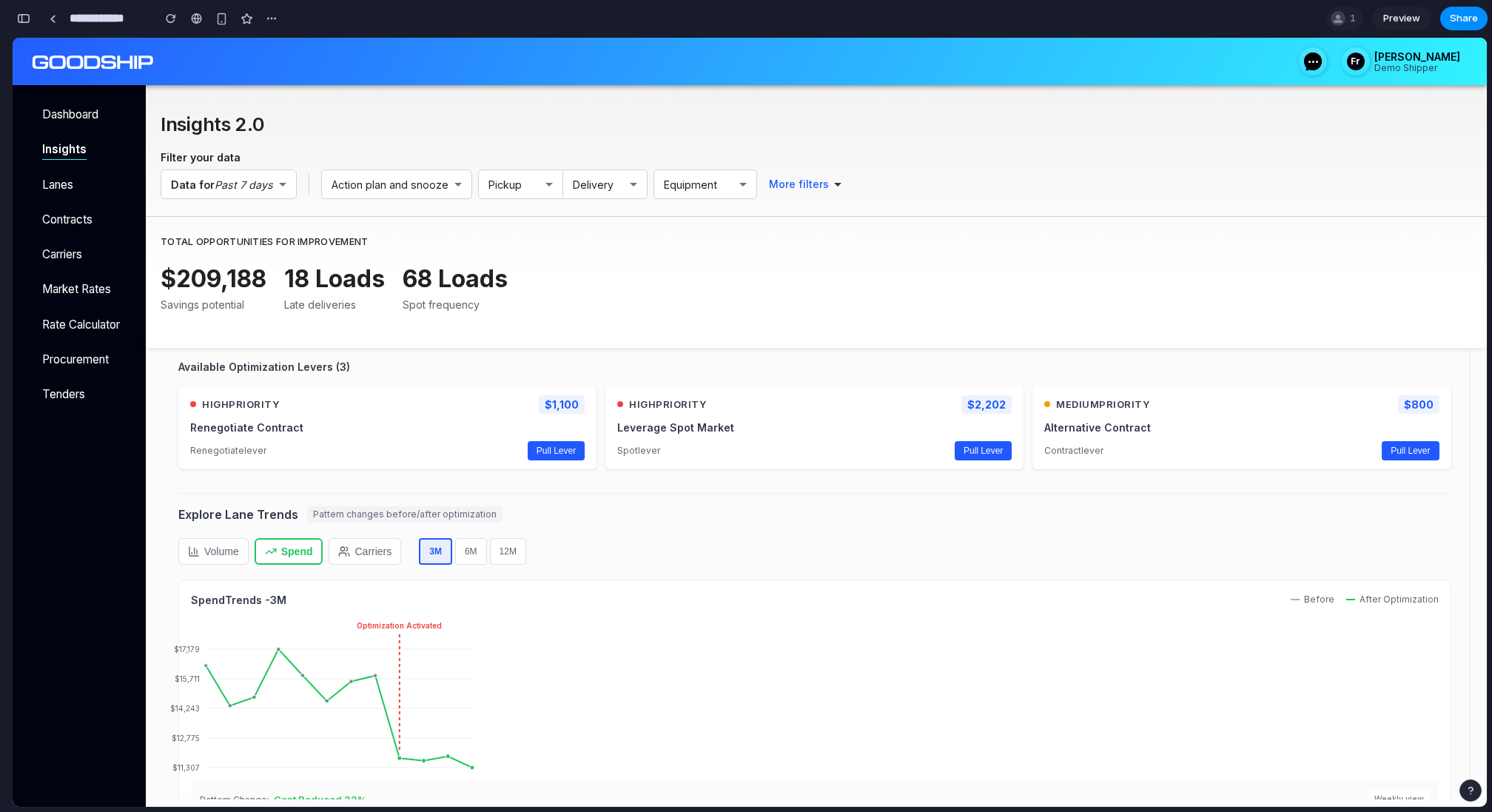
scroll to position [260, 0]
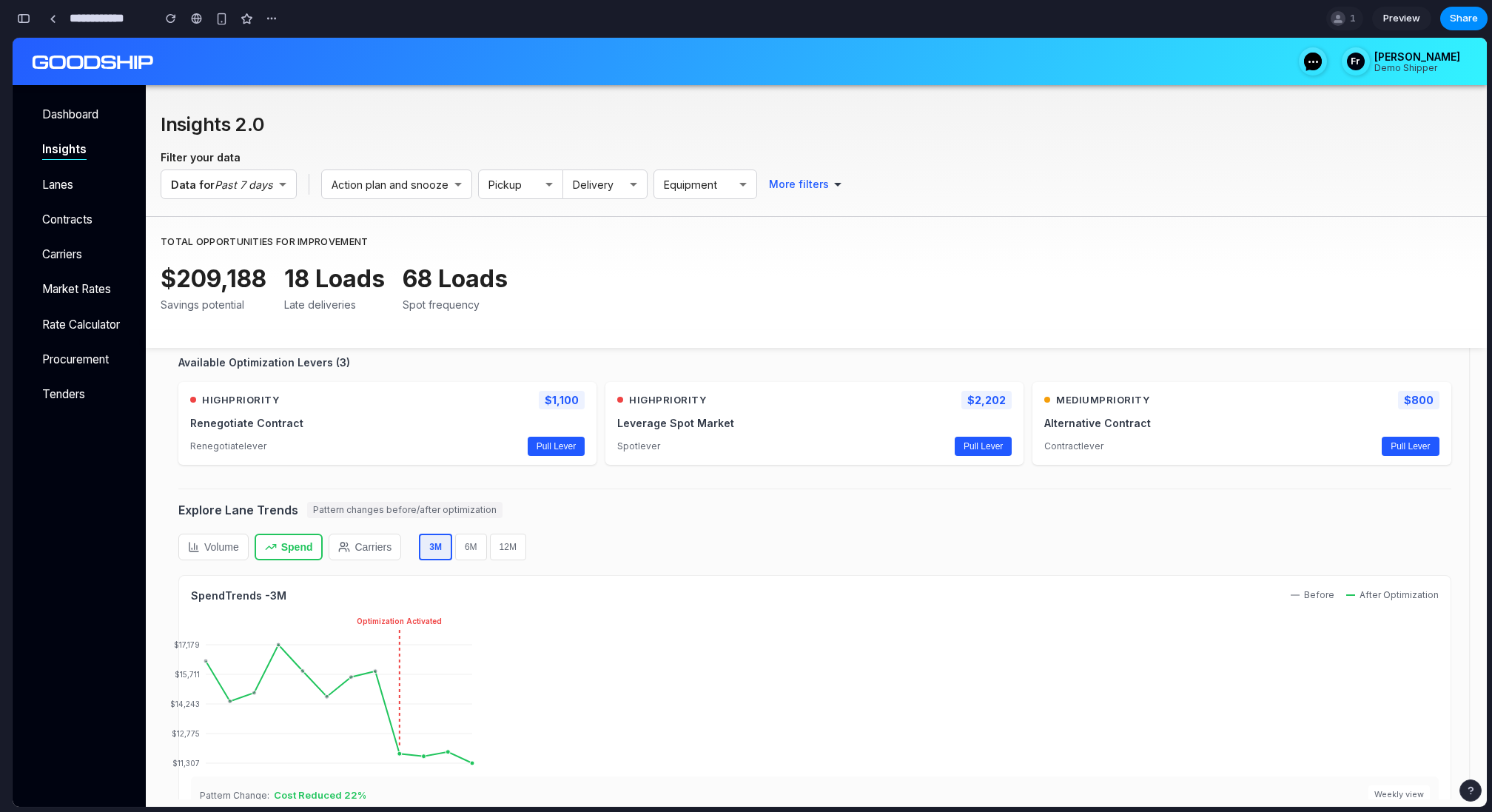
click at [193, 550] on icon at bounding box center [193, 546] width 9 height 9
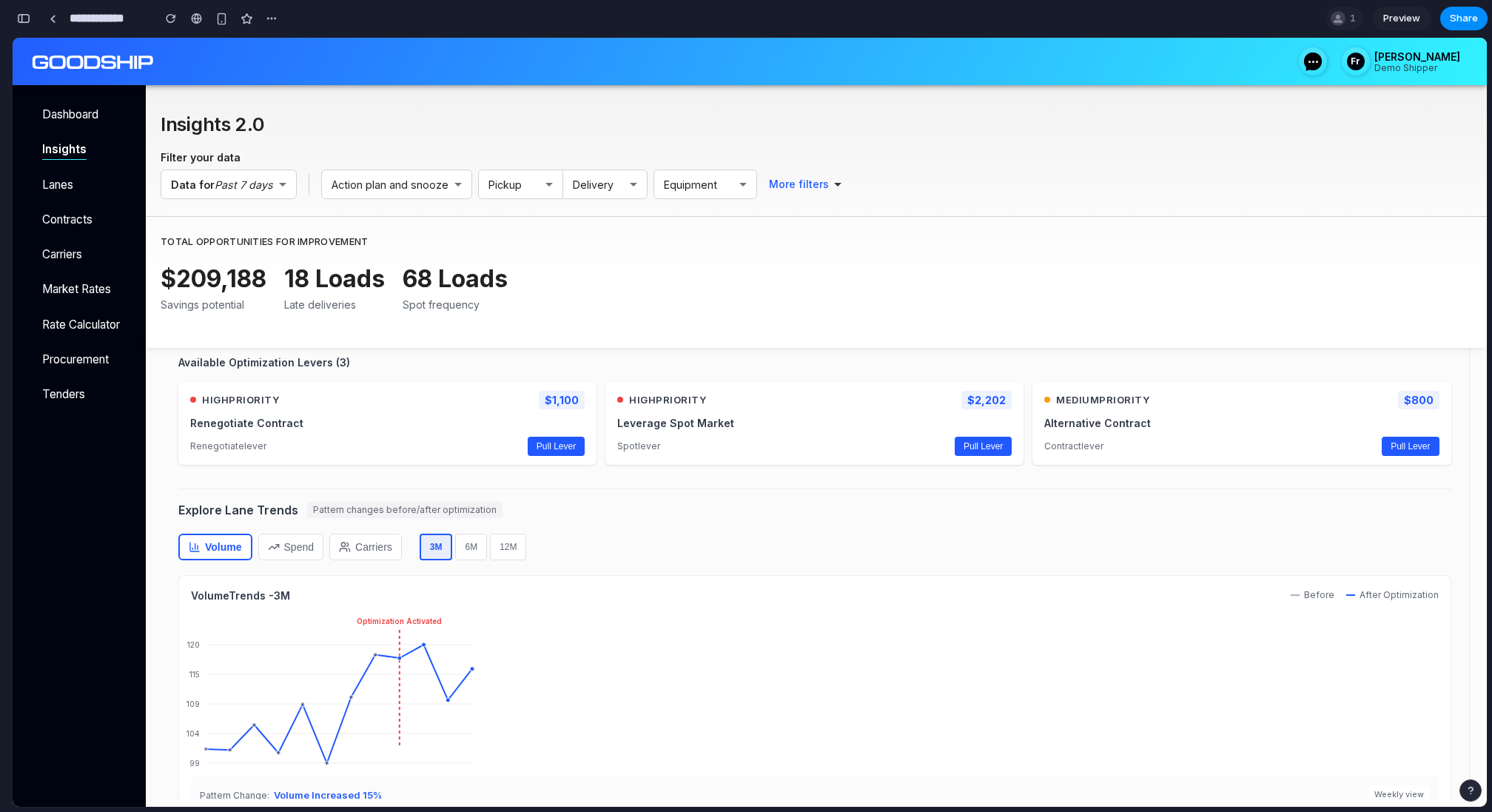
click at [297, 541] on button "Spend" at bounding box center [291, 546] width 65 height 27
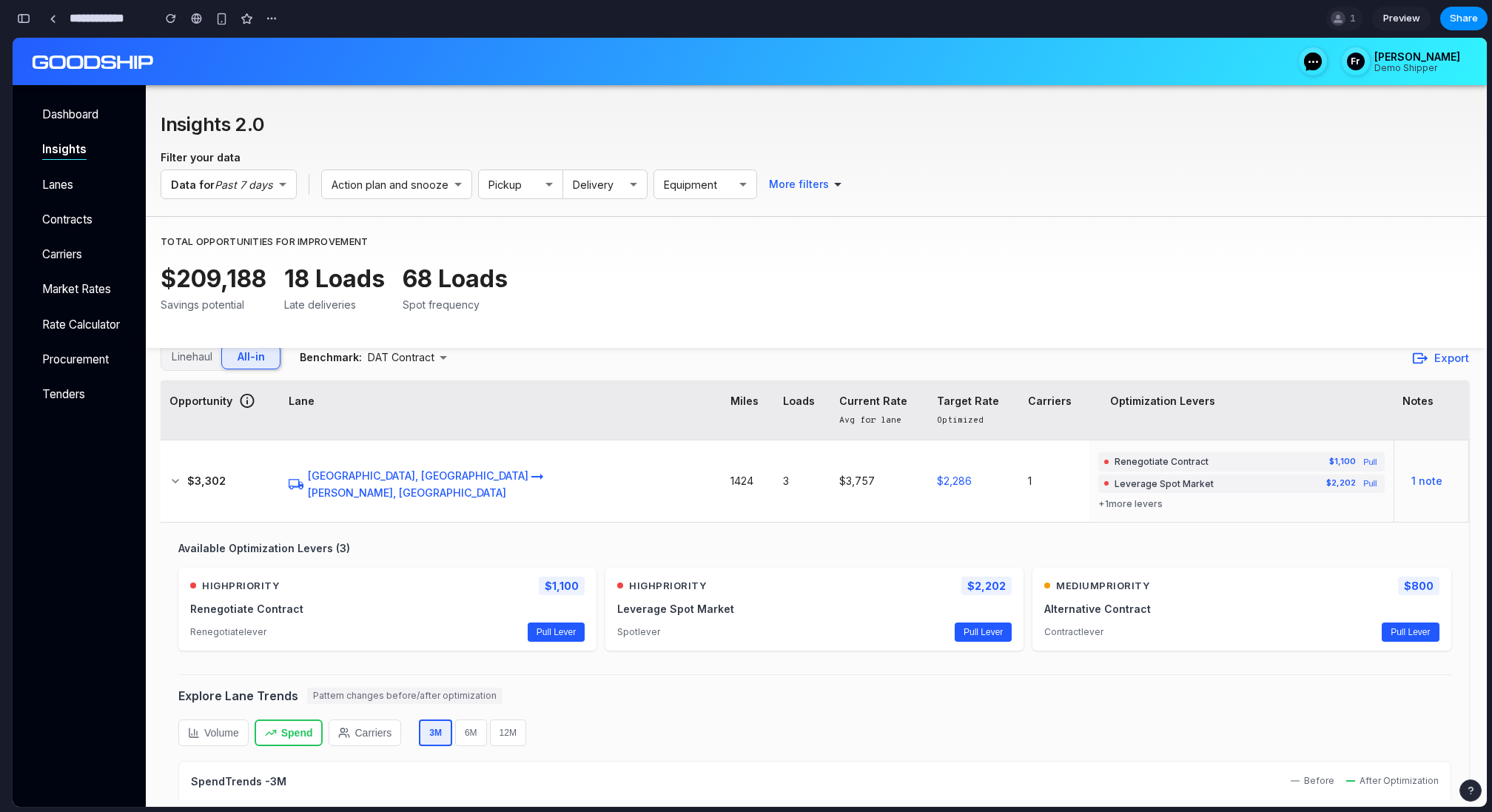
scroll to position [0, 0]
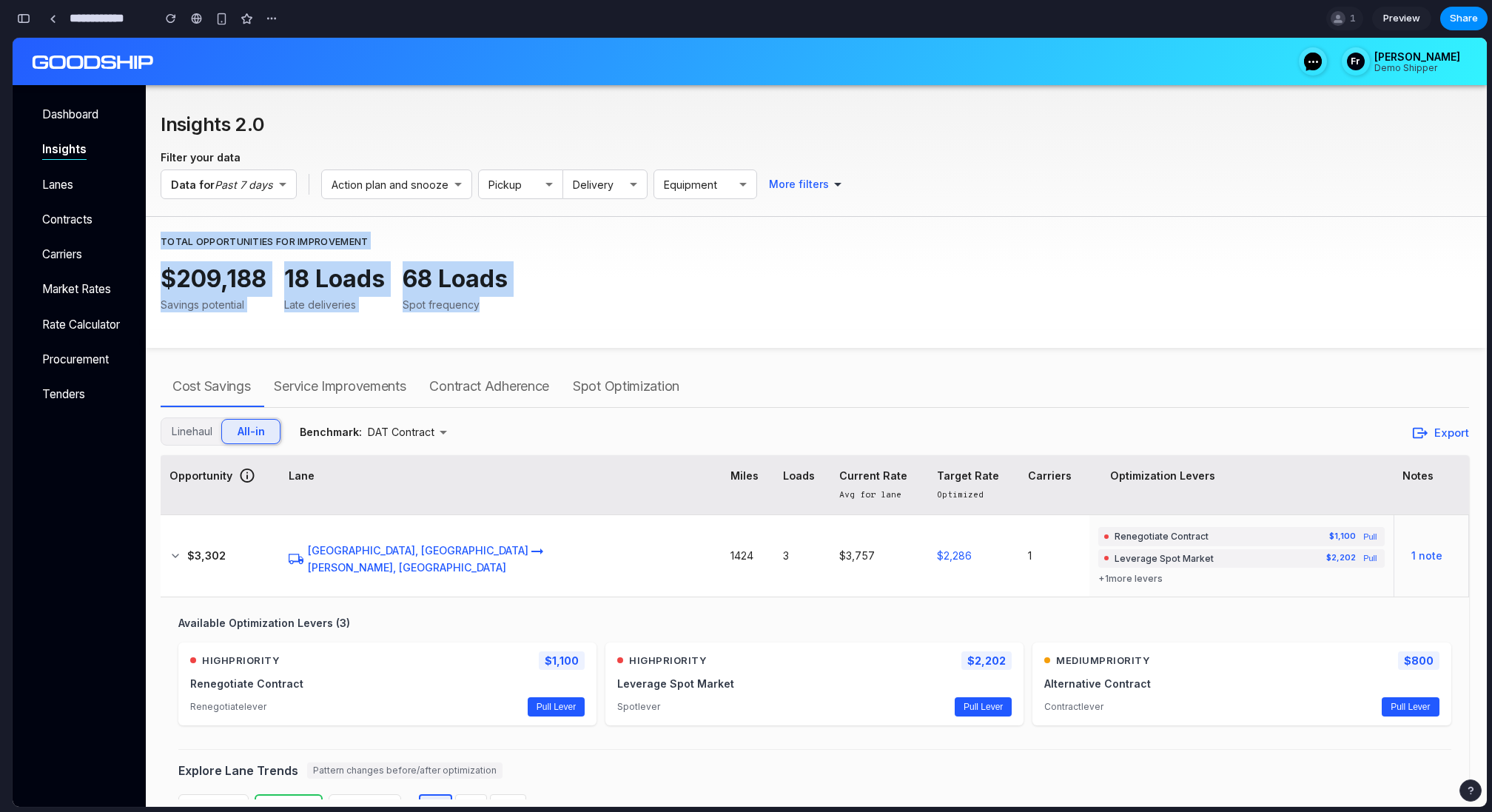
drag, startPoint x: 151, startPoint y: 222, endPoint x: 1432, endPoint y: 312, distance: 1284.2
click at [1432, 312] on div "Insights 2.0 Filter your data Data for Past 7 days ​ Action plan and snooze ​ P…" at bounding box center [816, 217] width 1342 height 263
click at [1202, 302] on div "$209,188 Savings potential 18 Loads Late deliveries 68 Loads Spot frequency" at bounding box center [815, 296] width 1309 height 69
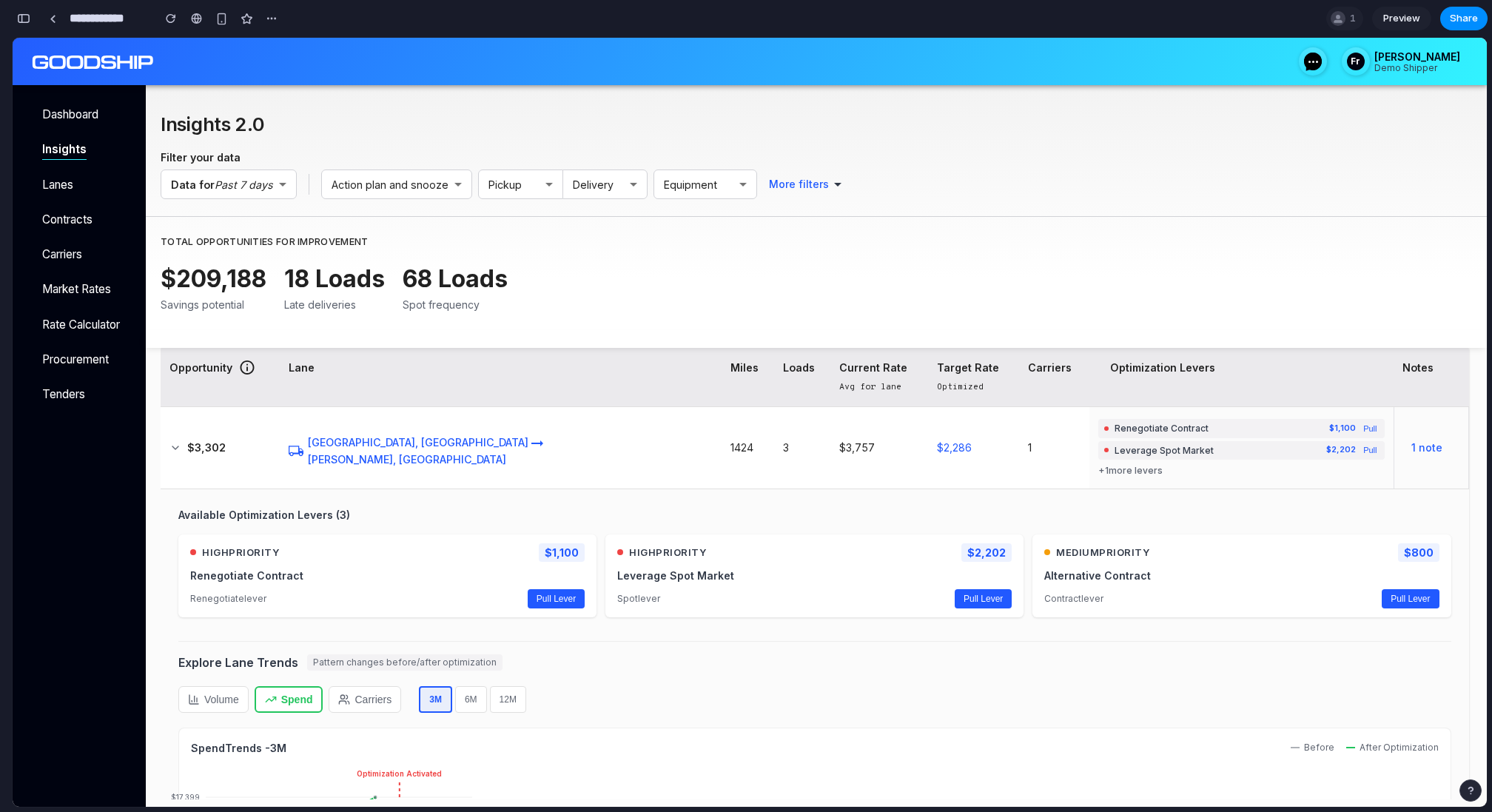
scroll to position [110, 0]
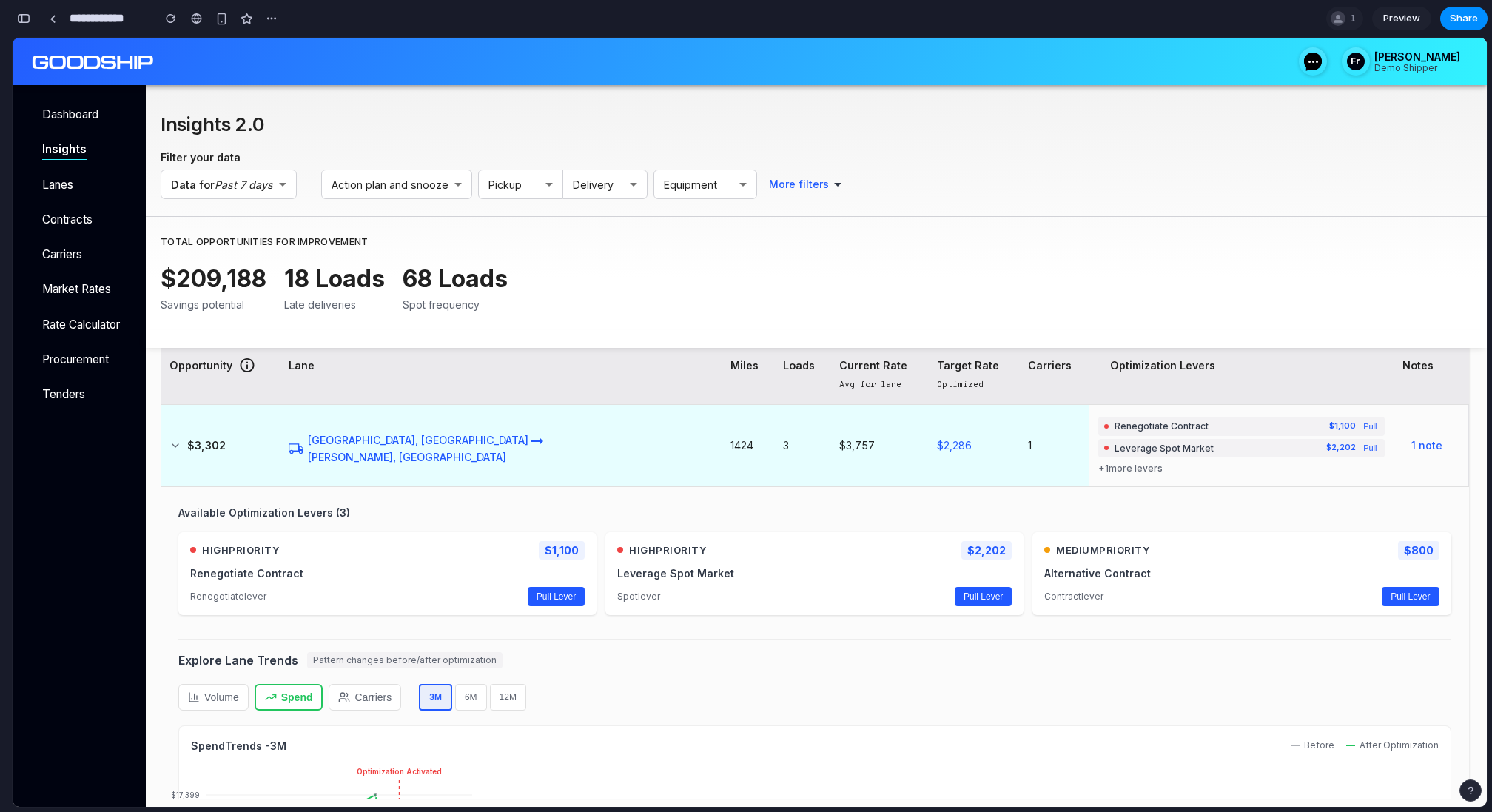
click at [268, 455] on td "$3,302" at bounding box center [220, 445] width 119 height 82
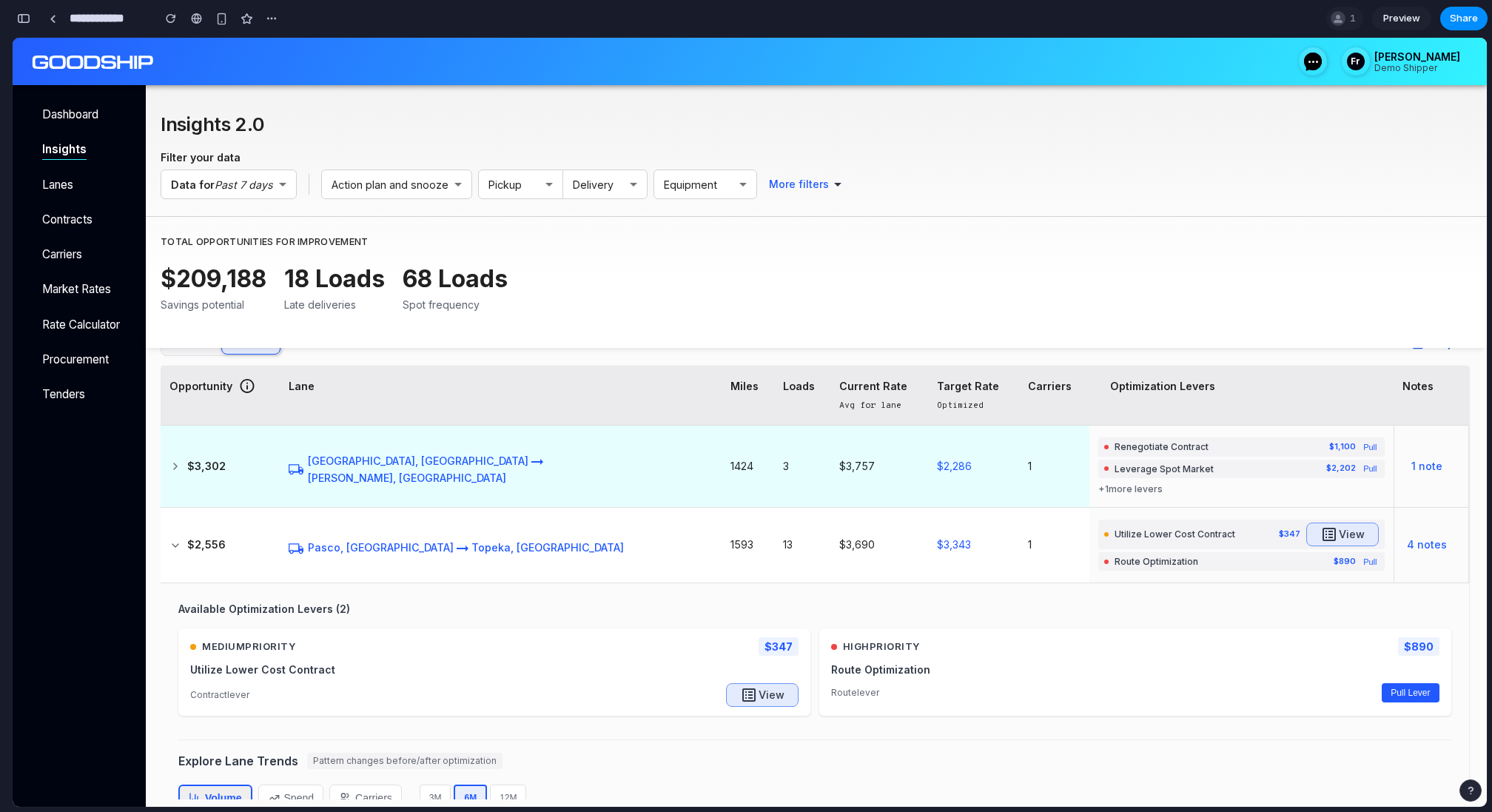
scroll to position [89, 0]
